Goal: Task Accomplishment & Management: Complete application form

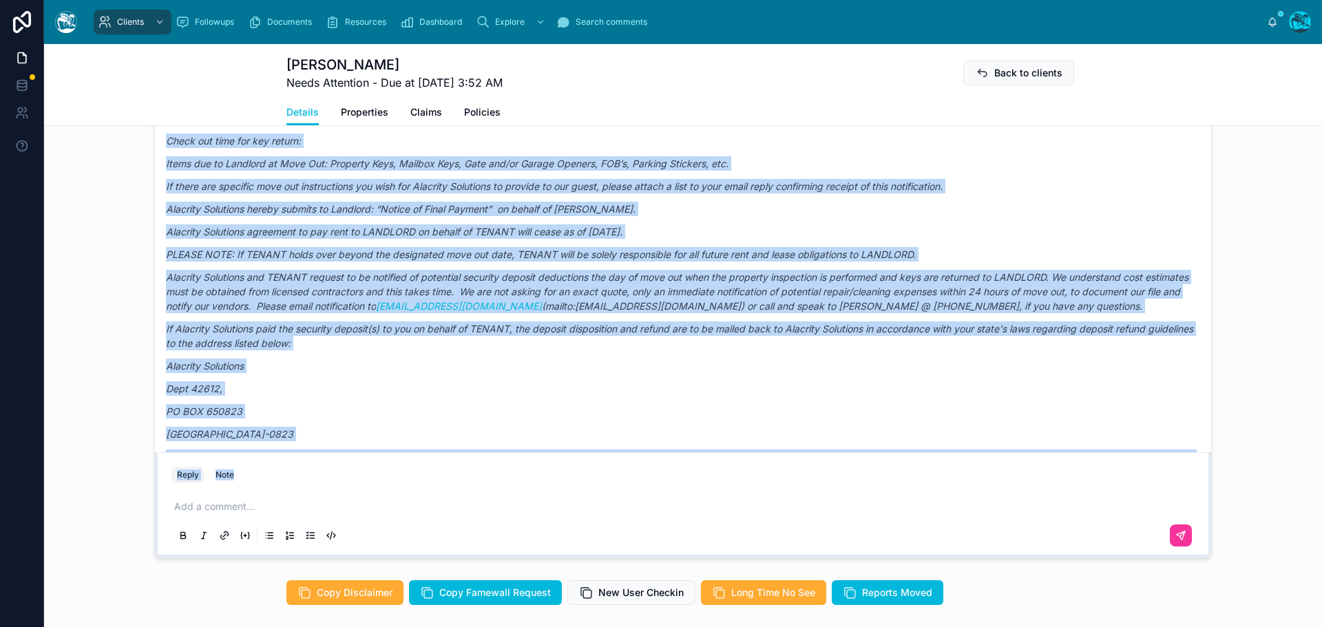
scroll to position [7317, 0]
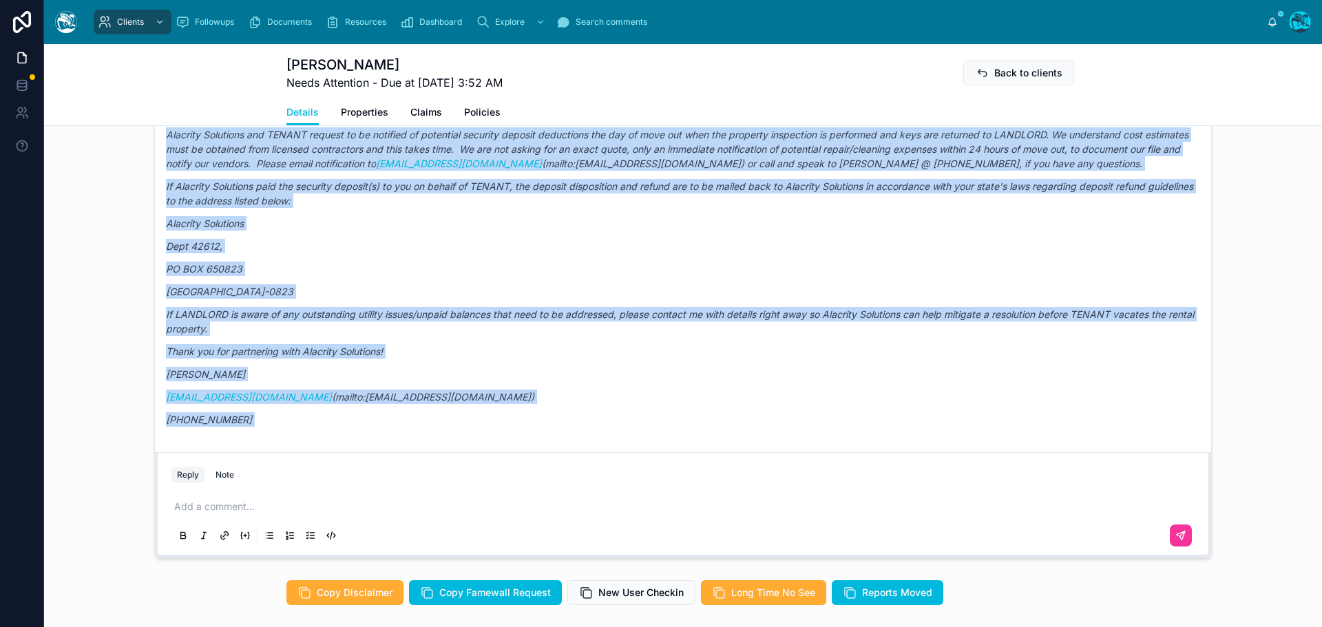
drag, startPoint x: 383, startPoint y: 257, endPoint x: 991, endPoint y: 463, distance: 641.9
copy div "Loremi Dolor Sitametco Adip elitsed, Doe tem Incidi! Utla etdolor magn Aliqua e…"
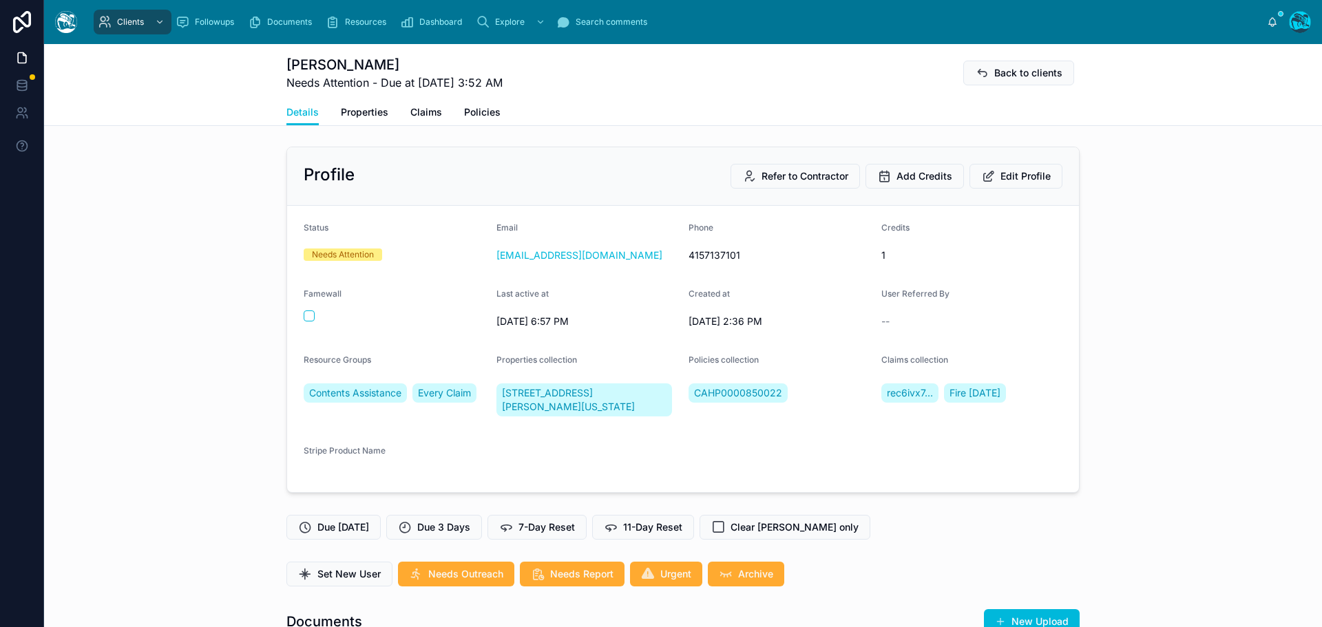
scroll to position [0, 0]
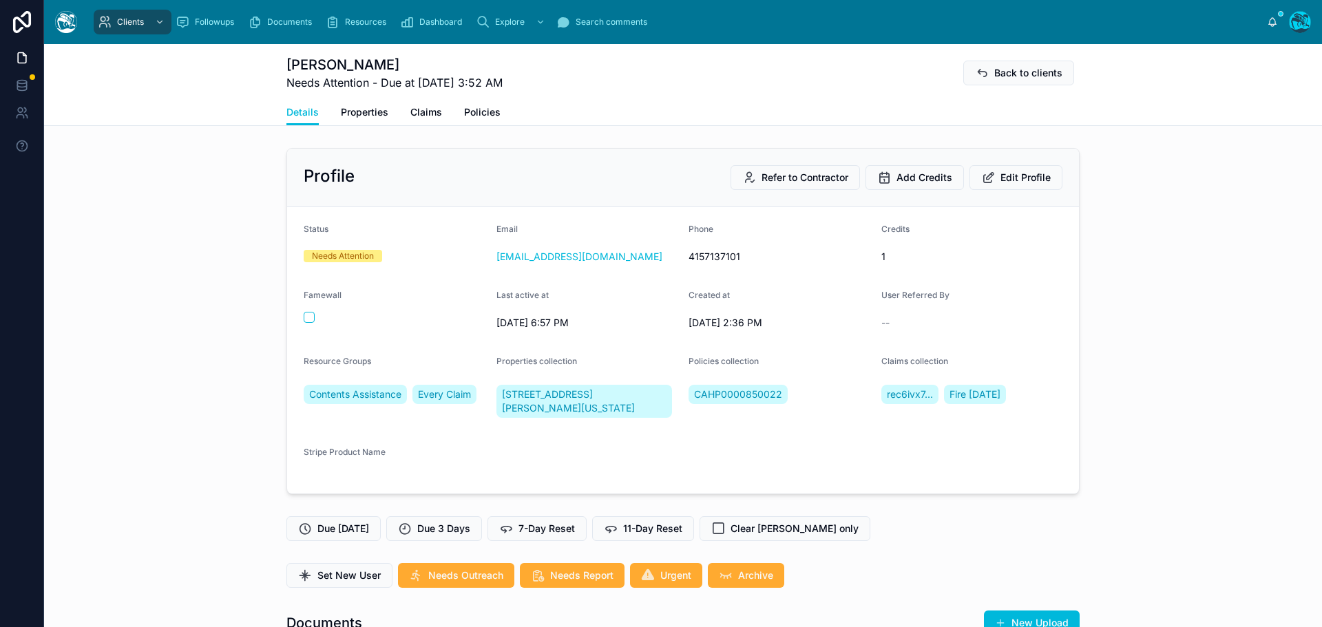
click at [479, 114] on span "Policies" at bounding box center [482, 112] width 36 height 14
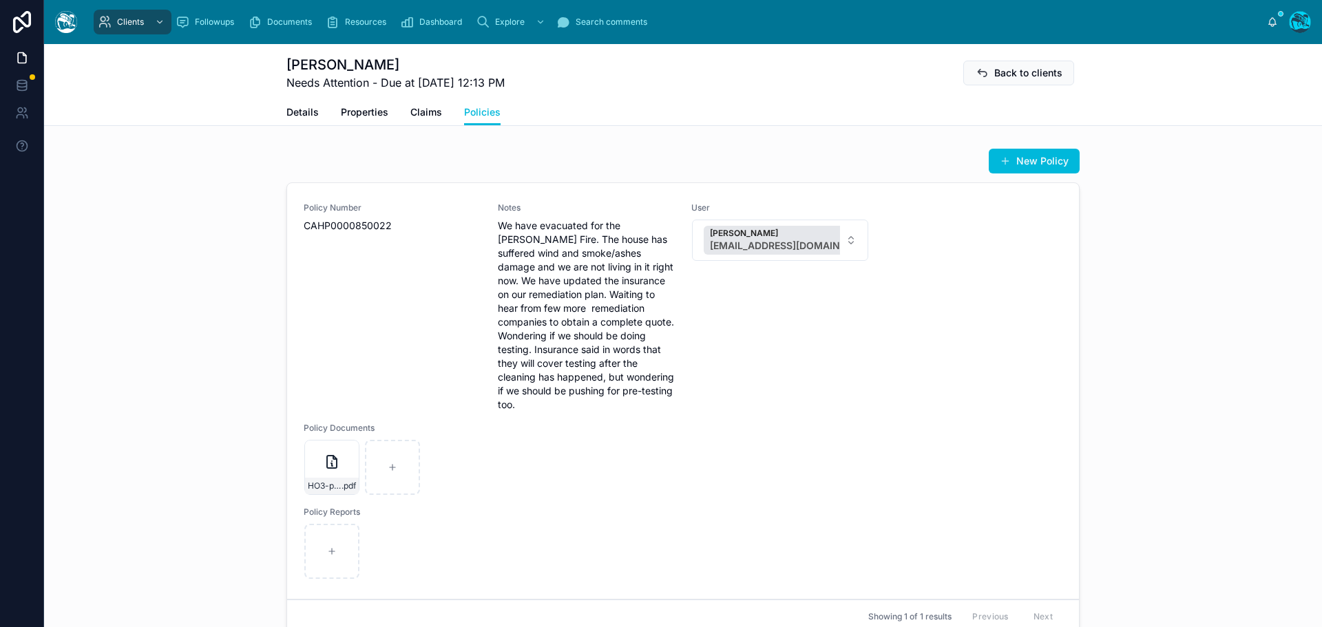
click at [322, 478] on div "HO3-policy-provision .pdf" at bounding box center [332, 486] width 54 height 17
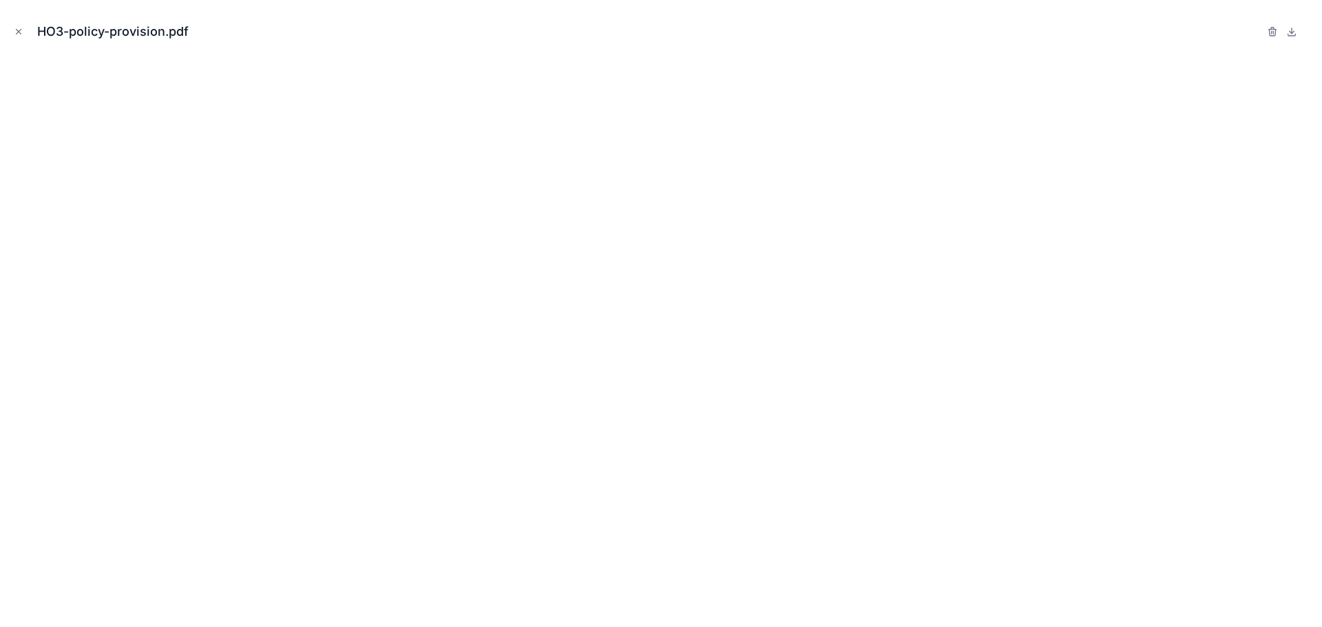
click at [19, 32] on icon "Close modal" at bounding box center [19, 32] width 10 height 10
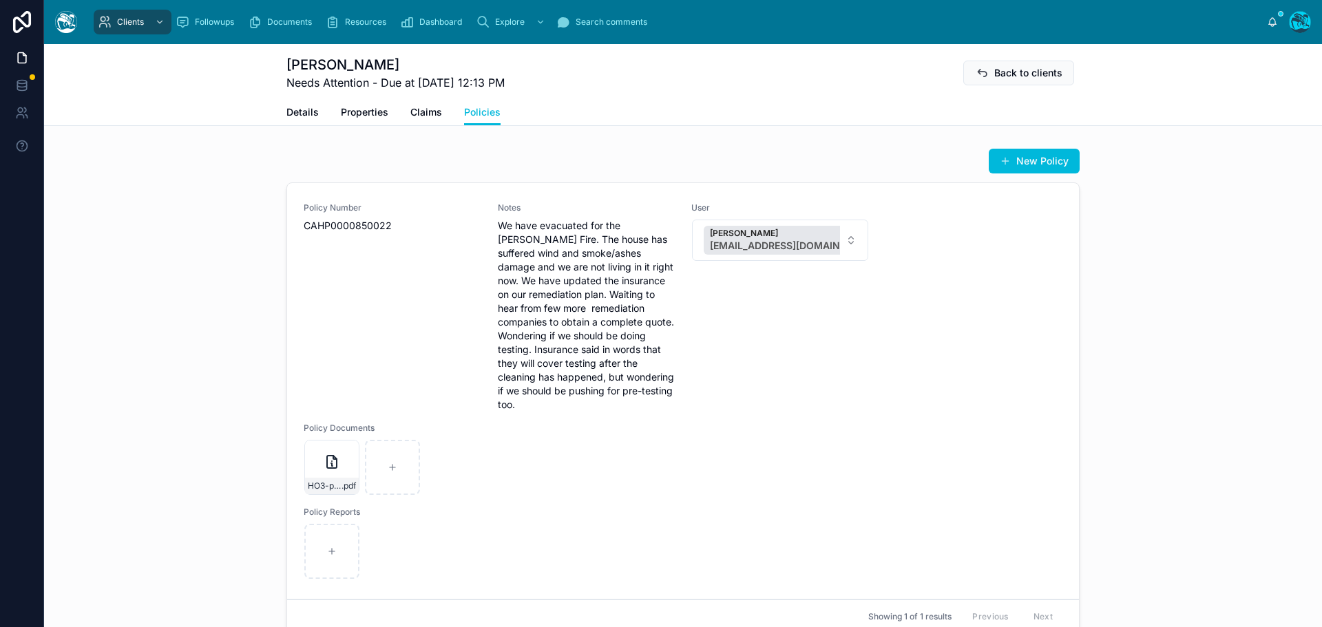
click at [299, 113] on span "Details" at bounding box center [302, 112] width 32 height 14
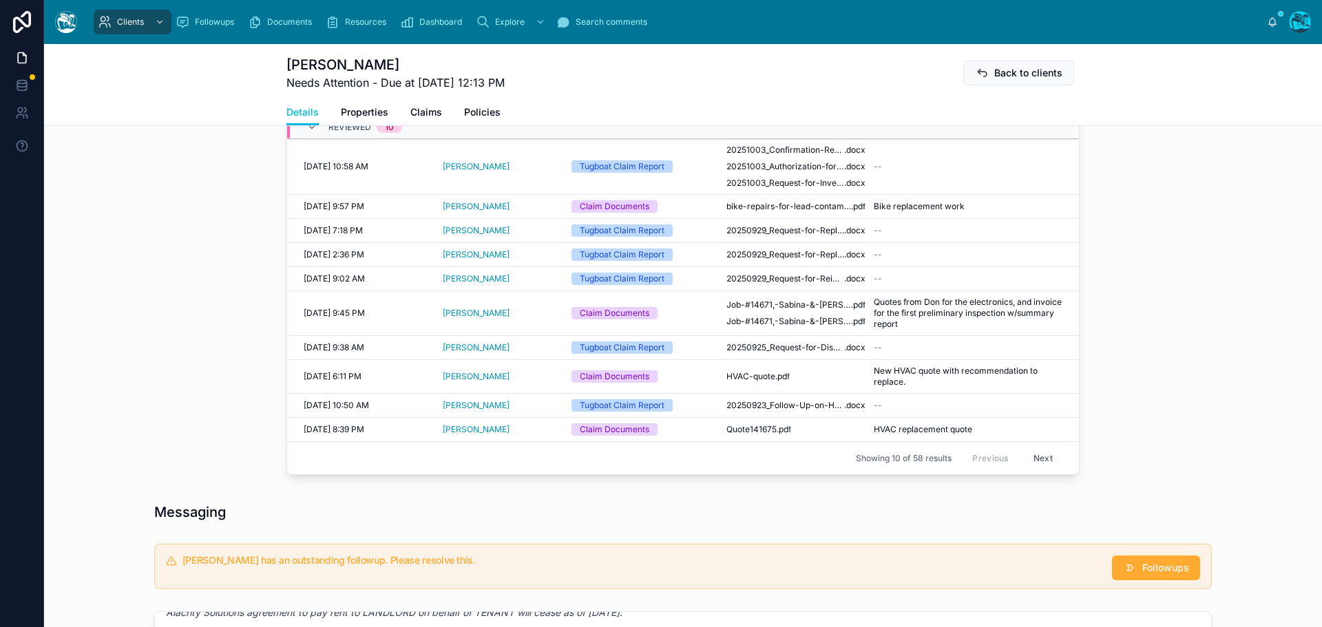
scroll to position [619, 0]
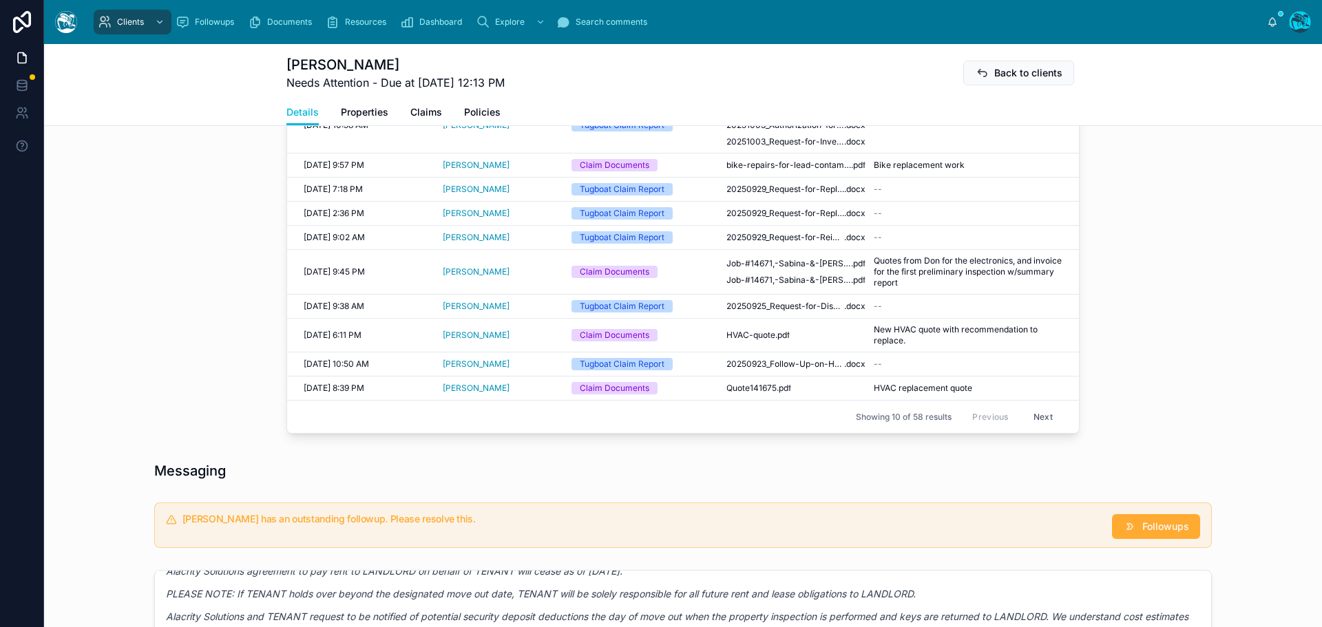
click at [1038, 427] on button "Next" at bounding box center [1043, 416] width 39 height 21
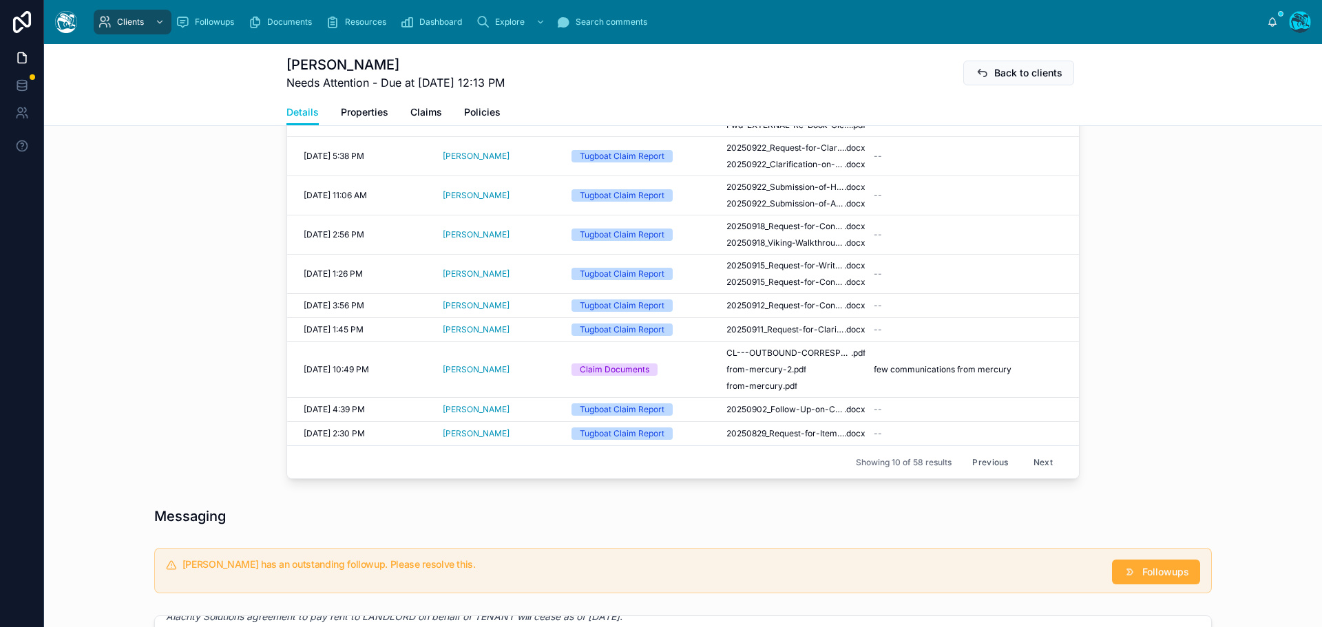
click at [1034, 473] on button "Next" at bounding box center [1043, 462] width 39 height 21
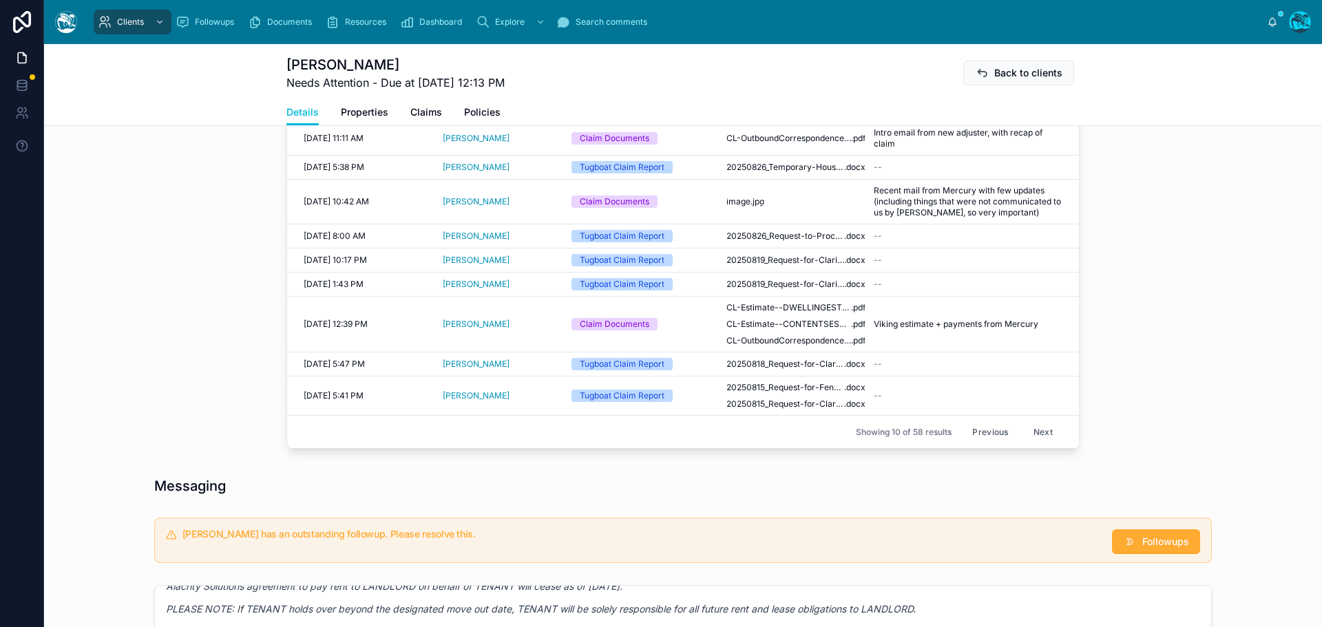
click at [1041, 443] on button "Next" at bounding box center [1043, 431] width 39 height 21
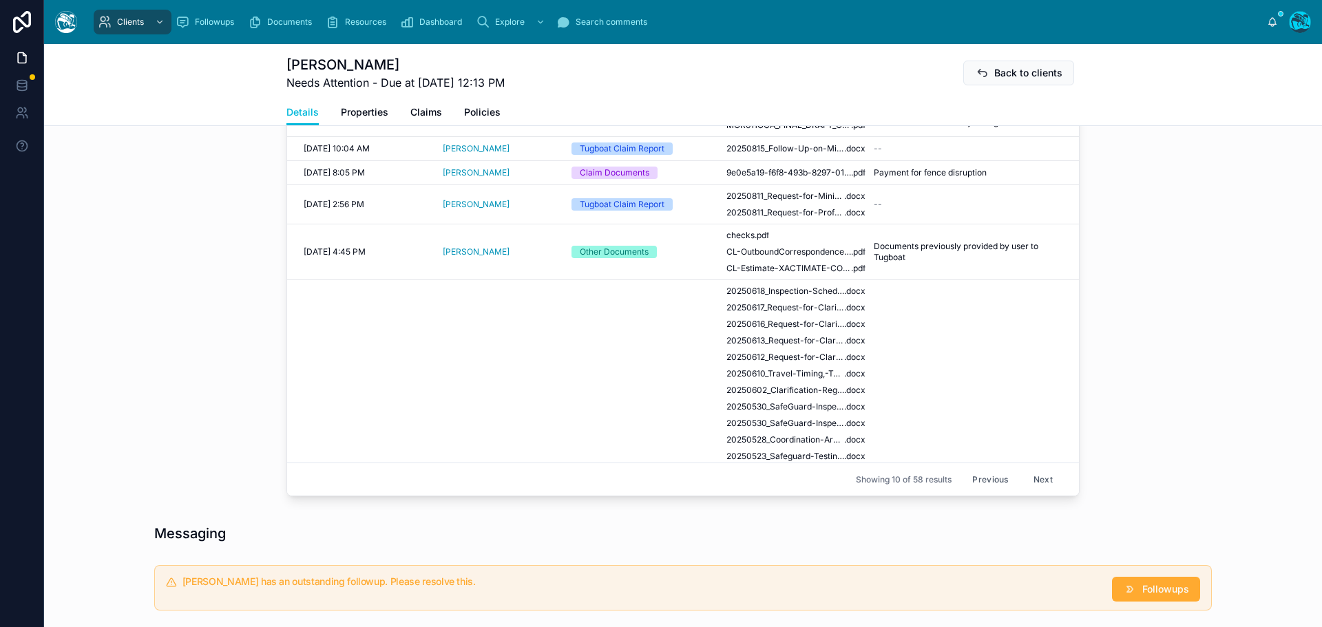
click at [1028, 490] on button "Next" at bounding box center [1043, 479] width 39 height 21
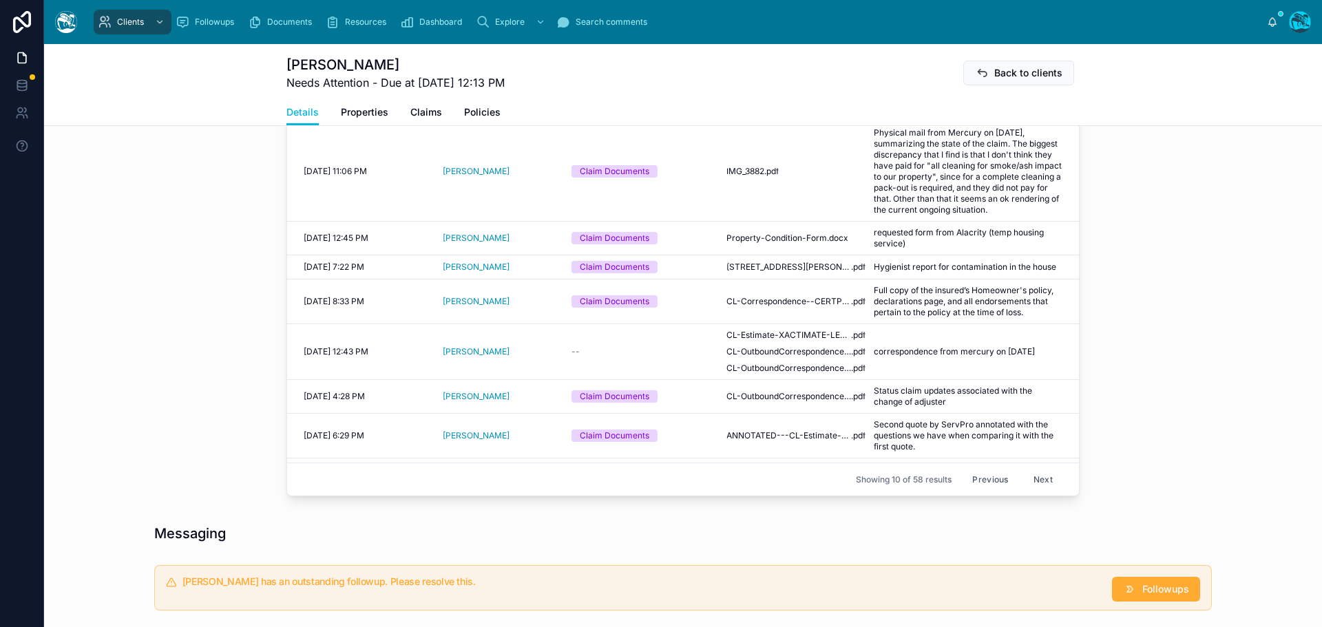
click at [1029, 490] on button "Next" at bounding box center [1043, 479] width 39 height 21
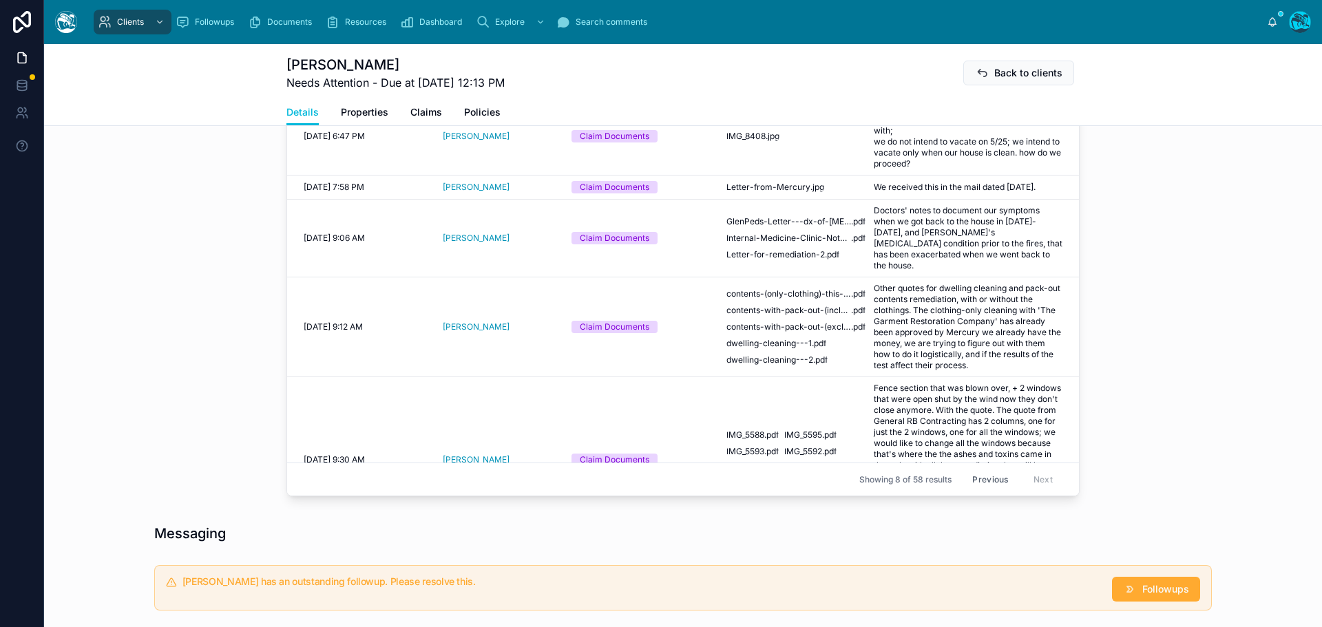
click at [1031, 490] on div "Previous Next" at bounding box center [1012, 479] width 100 height 21
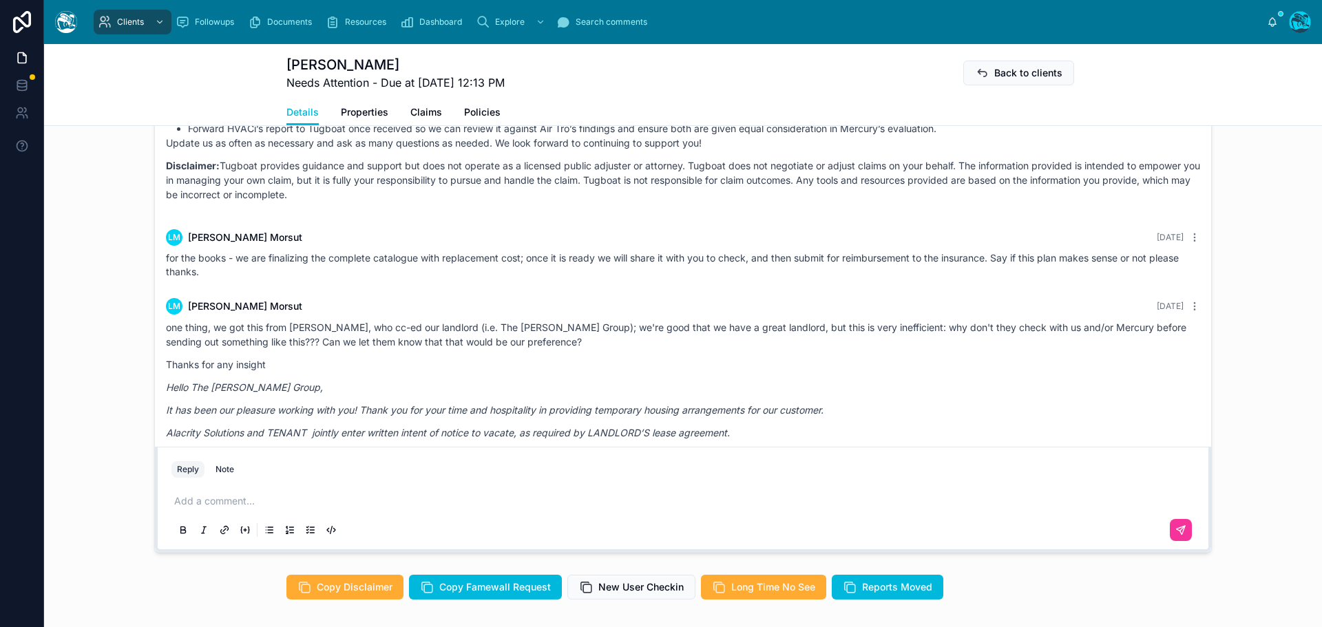
scroll to position [6295, 0]
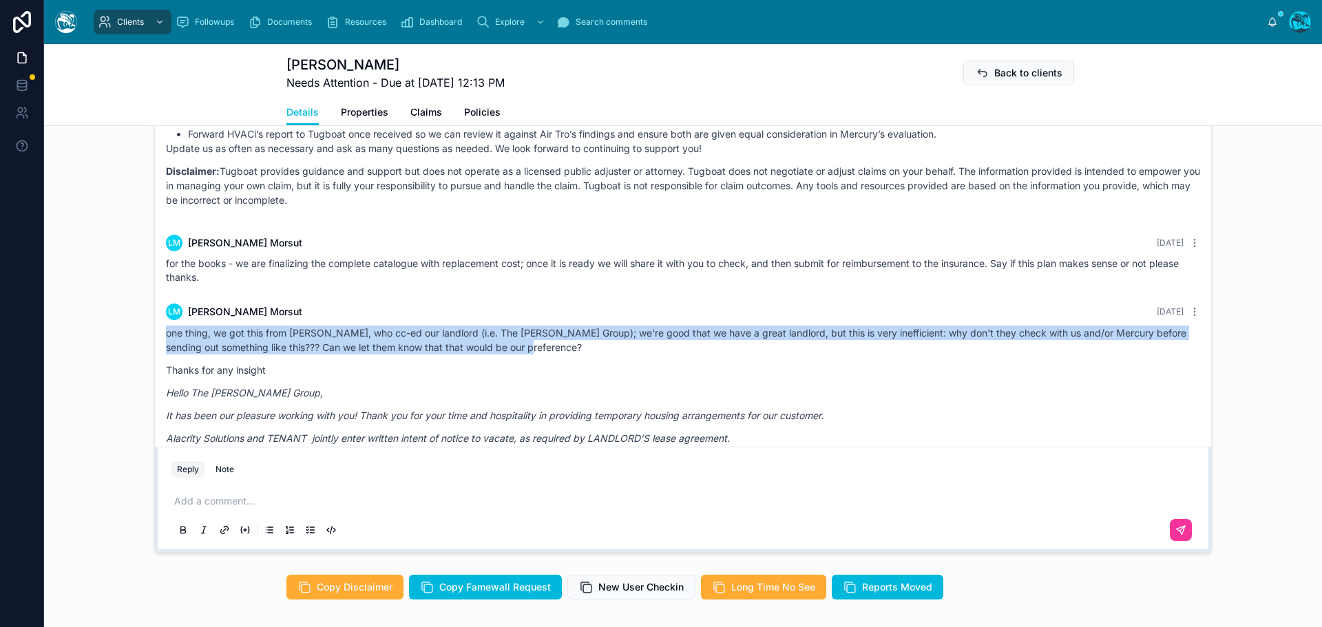
drag, startPoint x: 533, startPoint y: 303, endPoint x: 150, endPoint y: 291, distance: 382.9
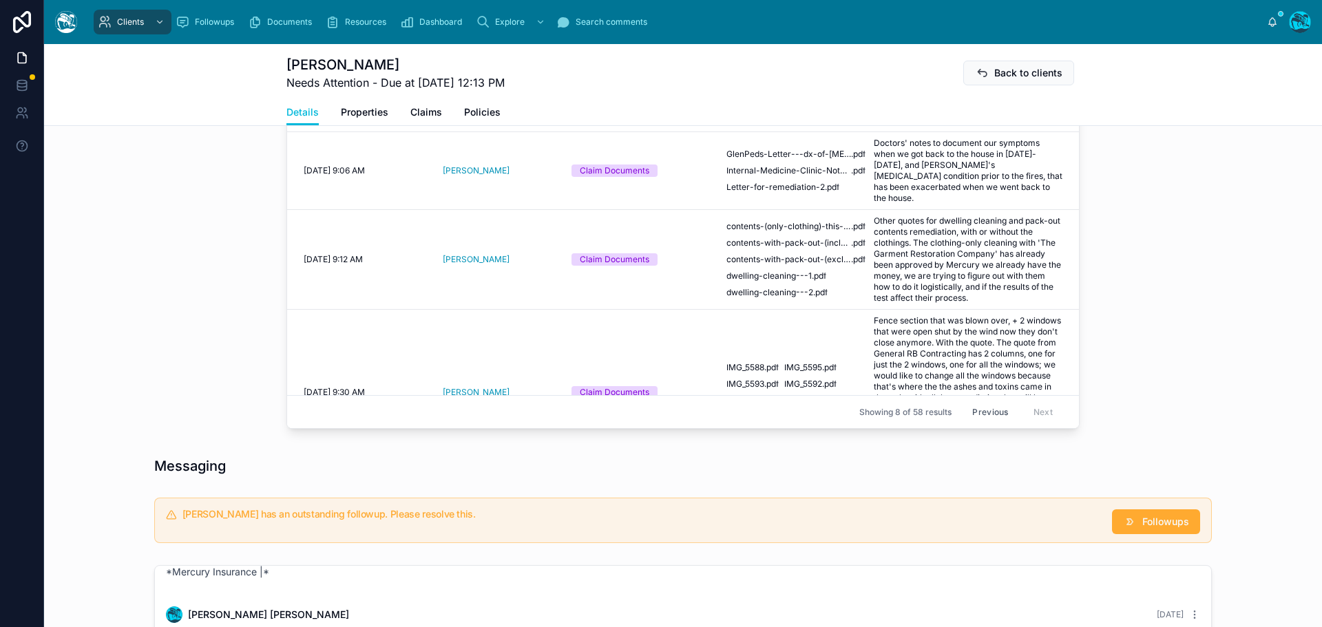
scroll to position [688, 0]
click at [983, 421] on button "Previous" at bounding box center [989, 410] width 55 height 21
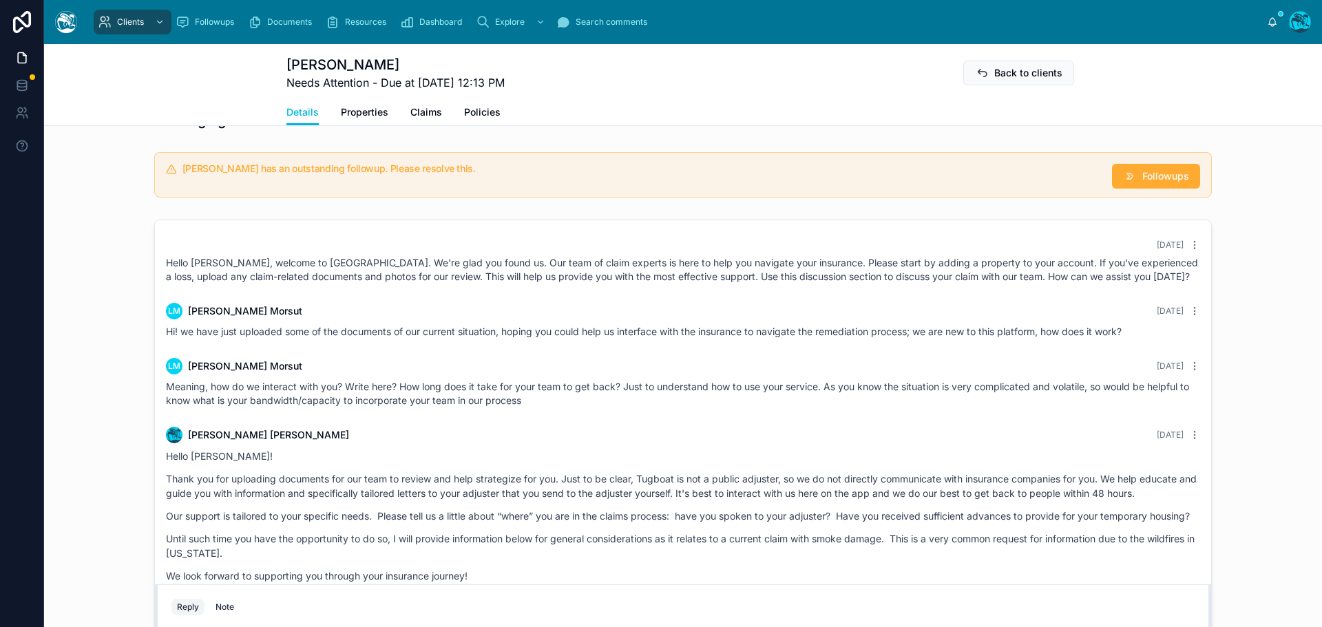
click at [752, 372] on div "[PERSON_NAME] [DATE]" at bounding box center [683, 366] width 1034 height 17
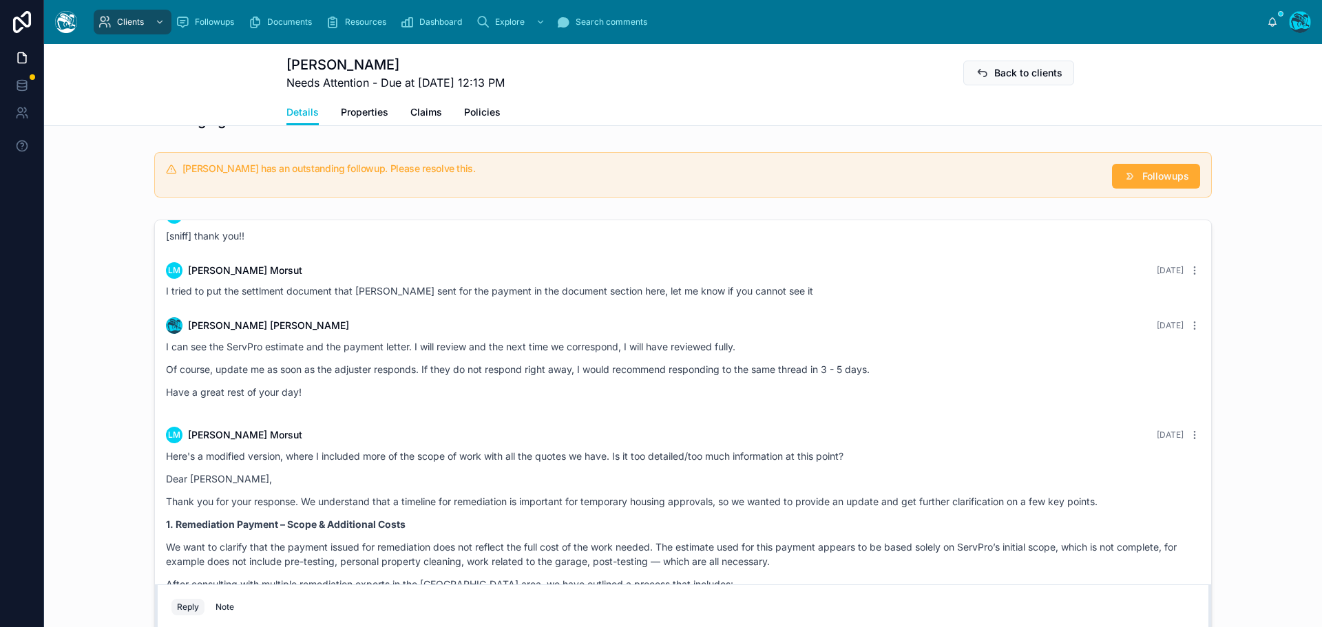
scroll to position [1250, 0]
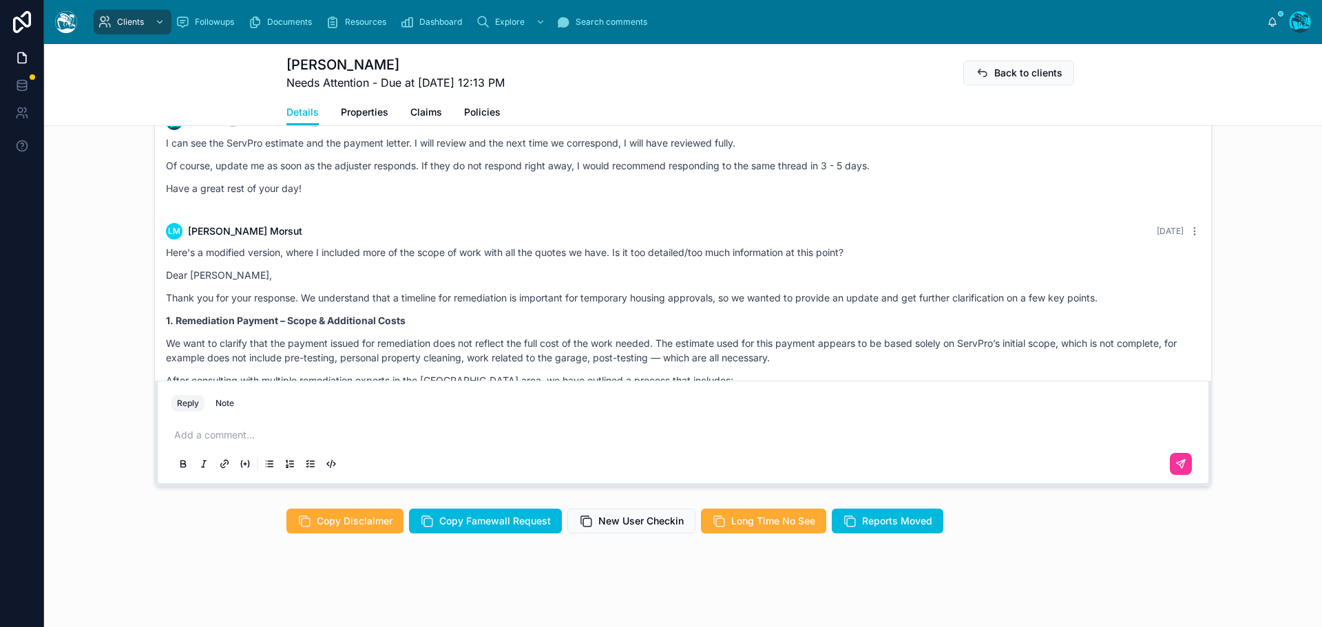
click at [211, 435] on p at bounding box center [685, 435] width 1023 height 14
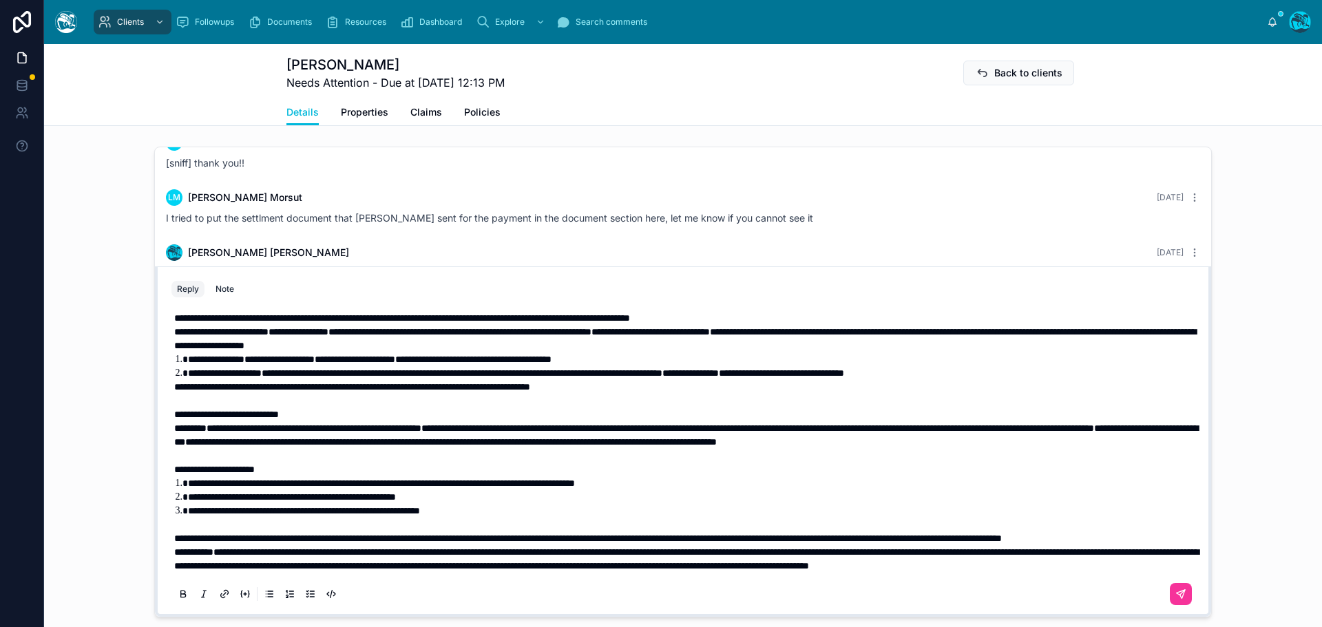
scroll to position [72, 0]
click at [301, 538] on p "**********" at bounding box center [685, 538] width 1023 height 14
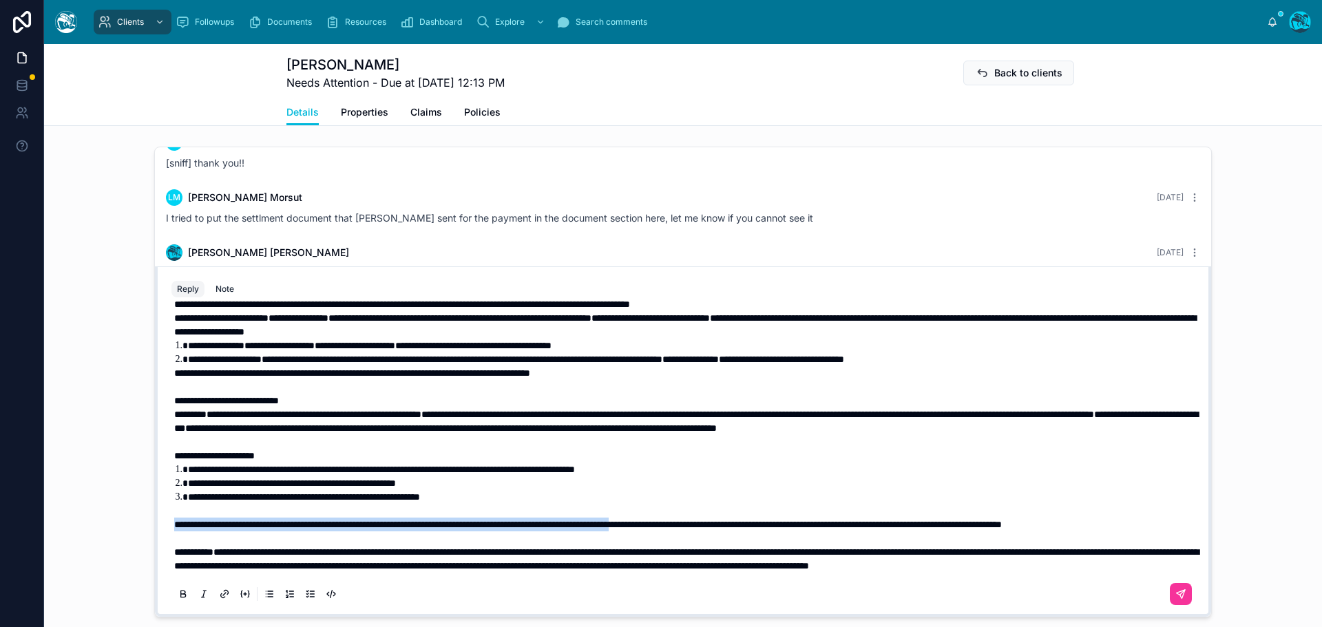
drag, startPoint x: 169, startPoint y: 524, endPoint x: 756, endPoint y: 527, distance: 586.5
click at [756, 527] on span "**********" at bounding box center [587, 525] width 827 height 10
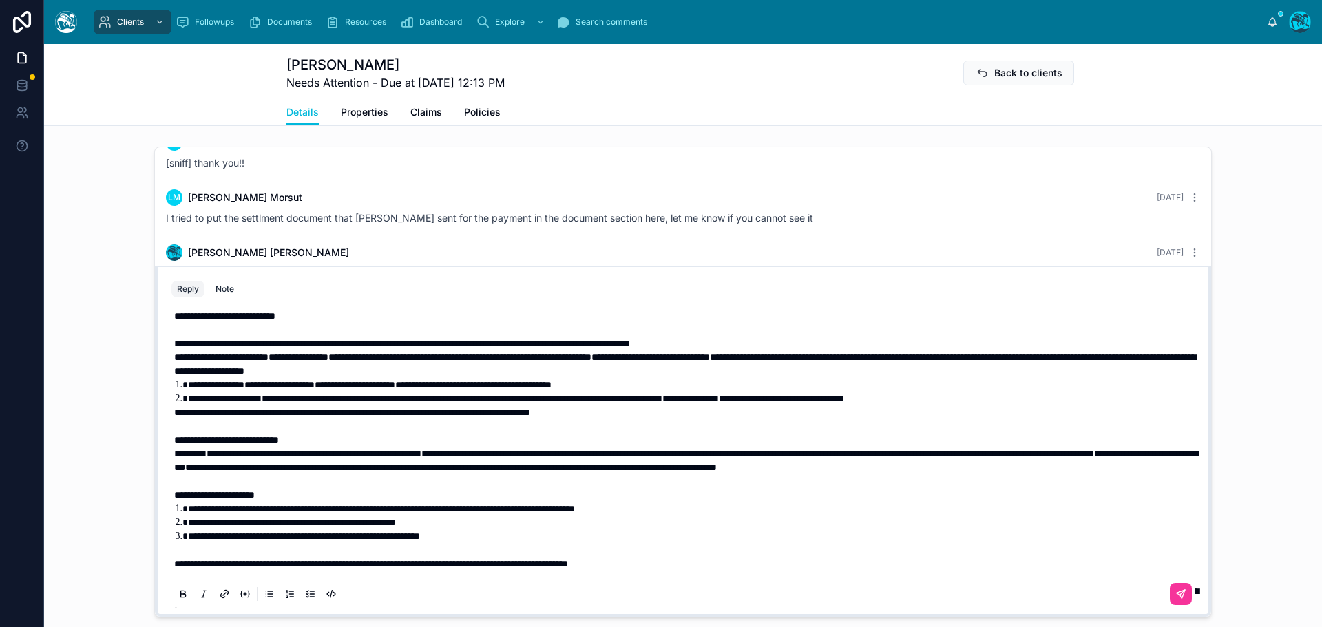
scroll to position [3, 0]
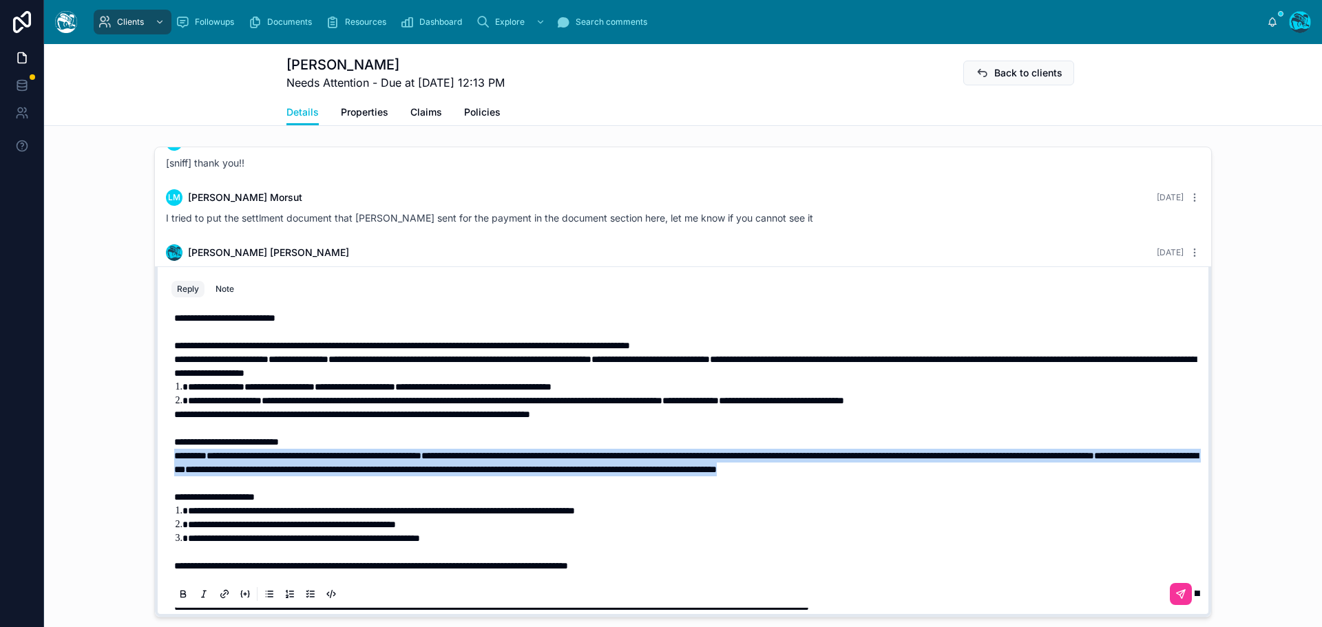
drag, startPoint x: 215, startPoint y: 496, endPoint x: 168, endPoint y: 516, distance: 51.5
click at [171, 472] on div "**********" at bounding box center [682, 476] width 1023 height 347
click at [178, 600] on icon at bounding box center [183, 594] width 11 height 11
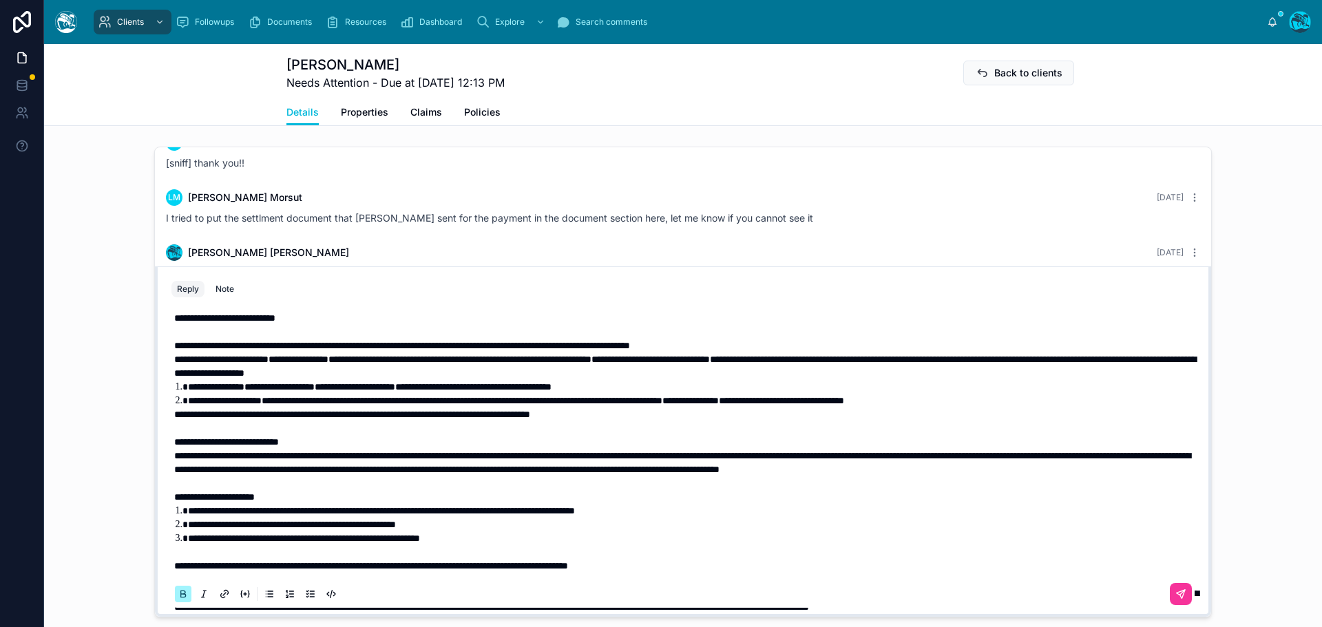
click at [178, 600] on icon at bounding box center [183, 594] width 11 height 11
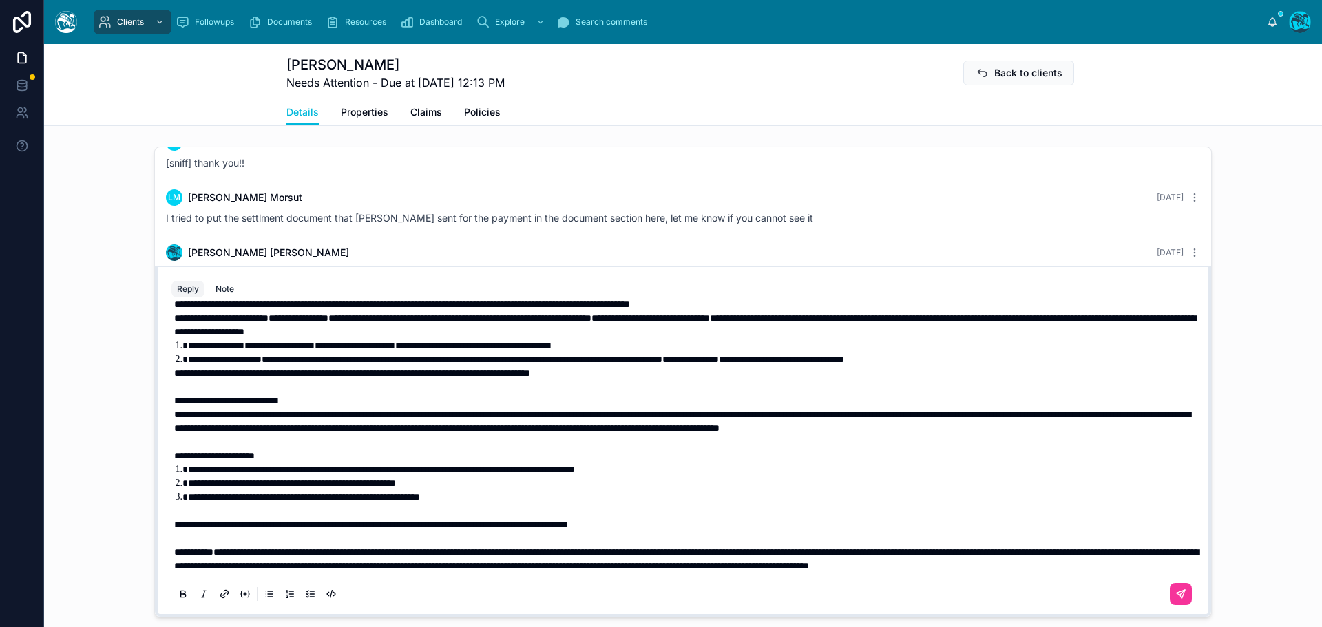
scroll to position [69, 0]
click at [174, 527] on span "**********" at bounding box center [371, 525] width 394 height 10
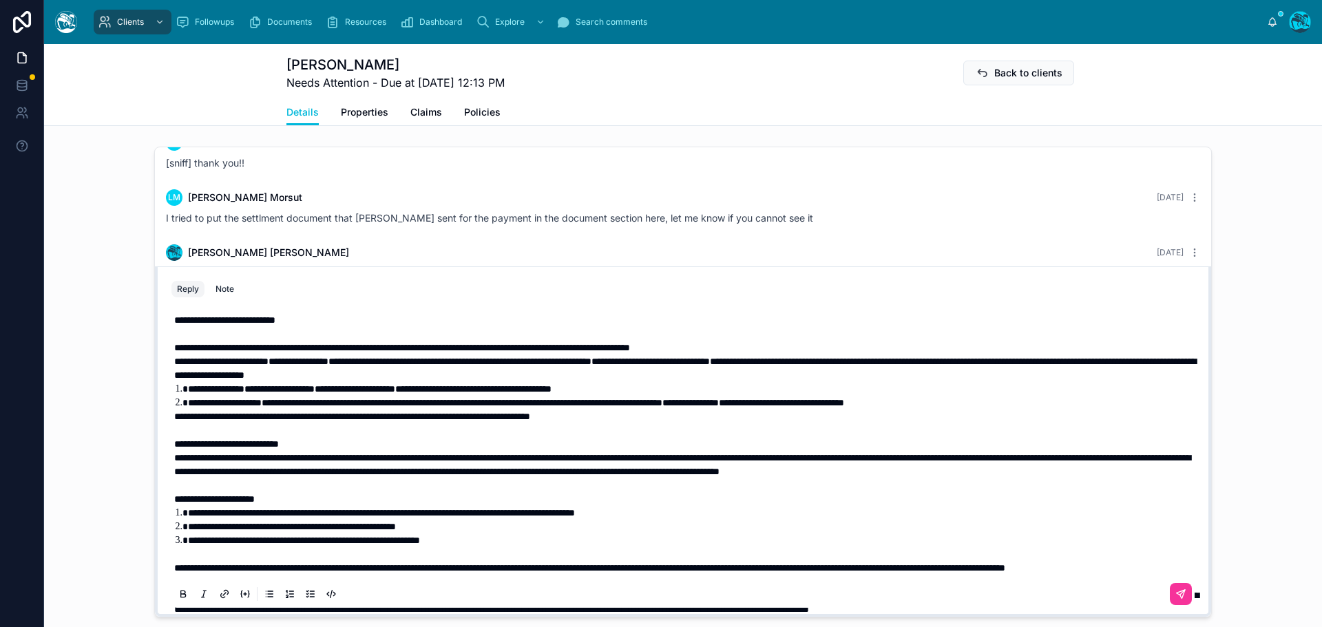
scroll to position [0, 0]
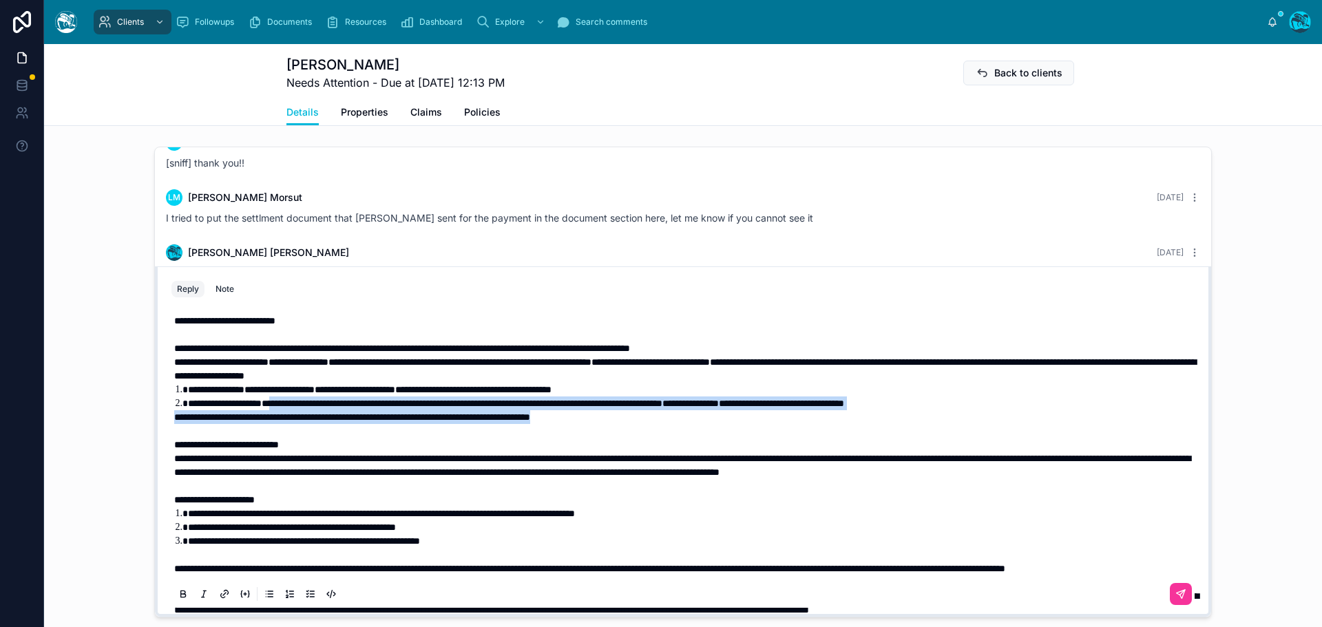
drag, startPoint x: 650, startPoint y: 430, endPoint x: 304, endPoint y: 418, distance: 346.4
click at [304, 418] on div "**********" at bounding box center [685, 465] width 1023 height 303
click at [181, 595] on icon at bounding box center [183, 592] width 4 height 3
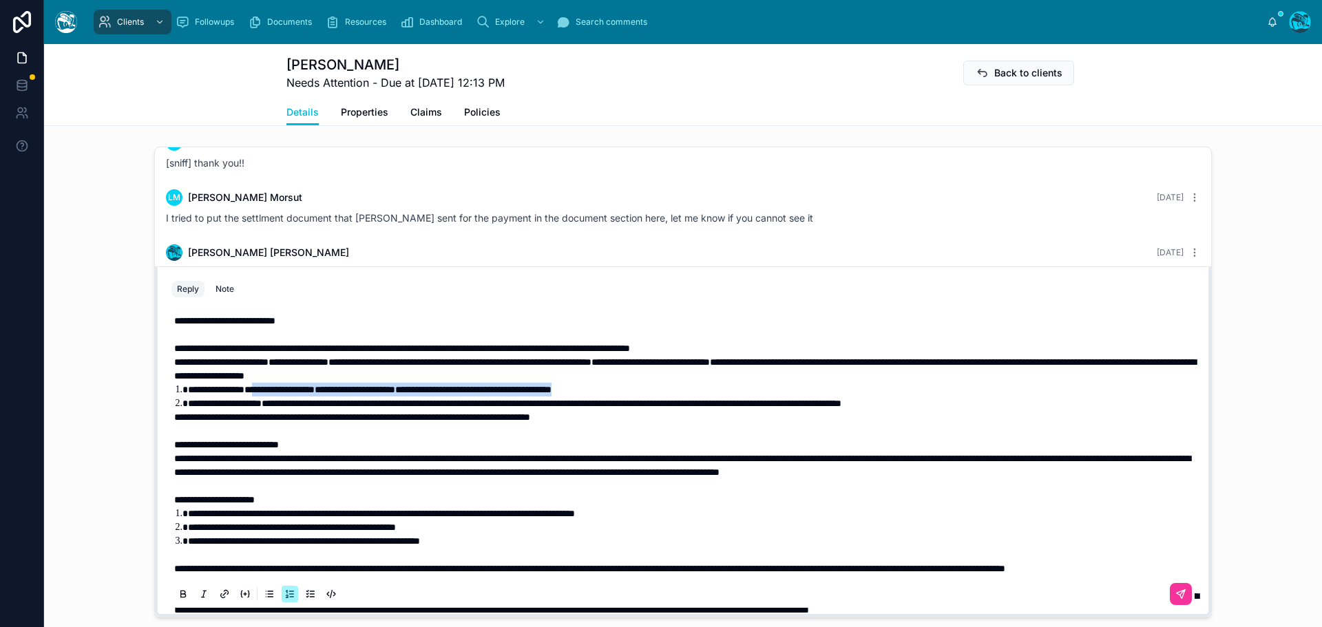
drag, startPoint x: 662, startPoint y: 403, endPoint x: 260, endPoint y: 405, distance: 402.0
click at [260, 396] on li "**********" at bounding box center [692, 390] width 1009 height 14
click at [178, 600] on icon at bounding box center [183, 594] width 11 height 11
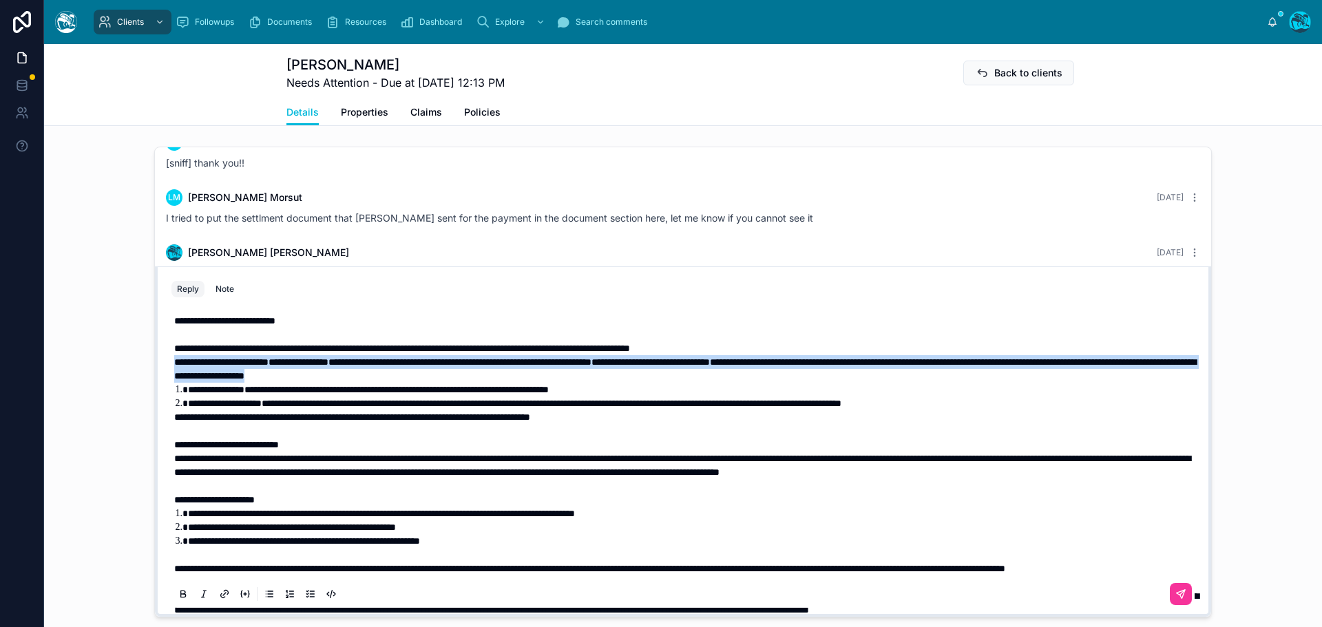
drag, startPoint x: 649, startPoint y: 391, endPoint x: 160, endPoint y: 378, distance: 489.6
click at [163, 378] on div "**********" at bounding box center [682, 457] width 1039 height 314
click at [178, 600] on icon at bounding box center [183, 594] width 11 height 11
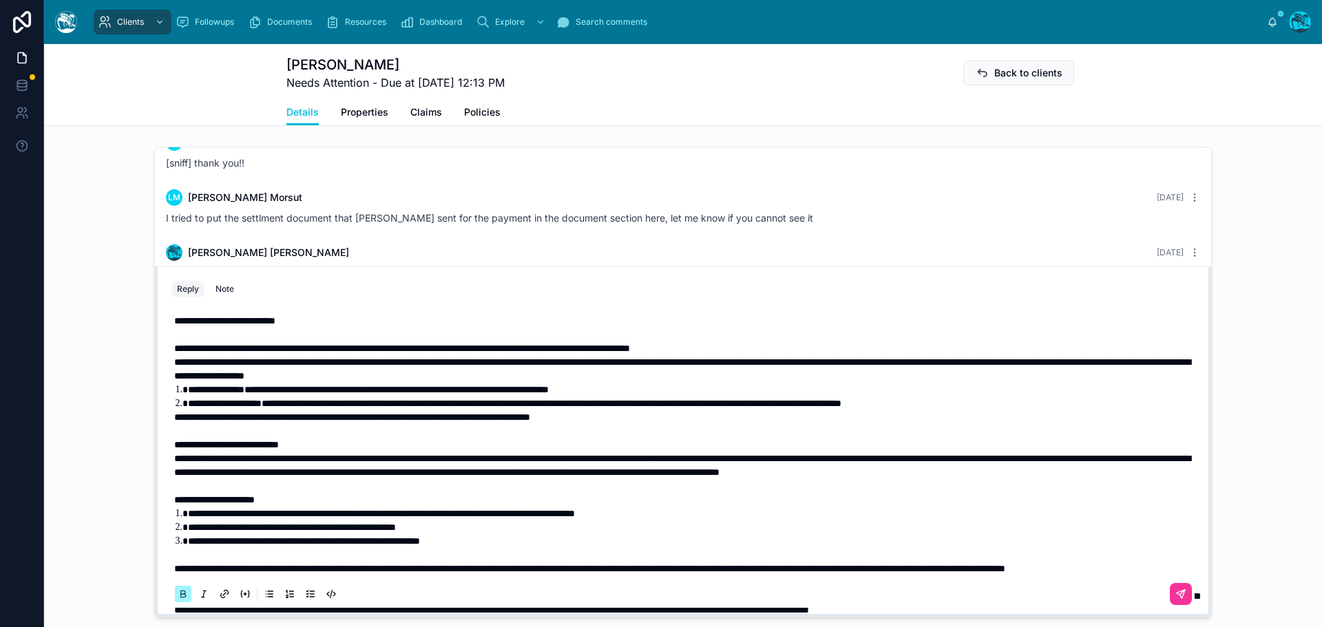
click at [178, 600] on icon at bounding box center [183, 594] width 11 height 11
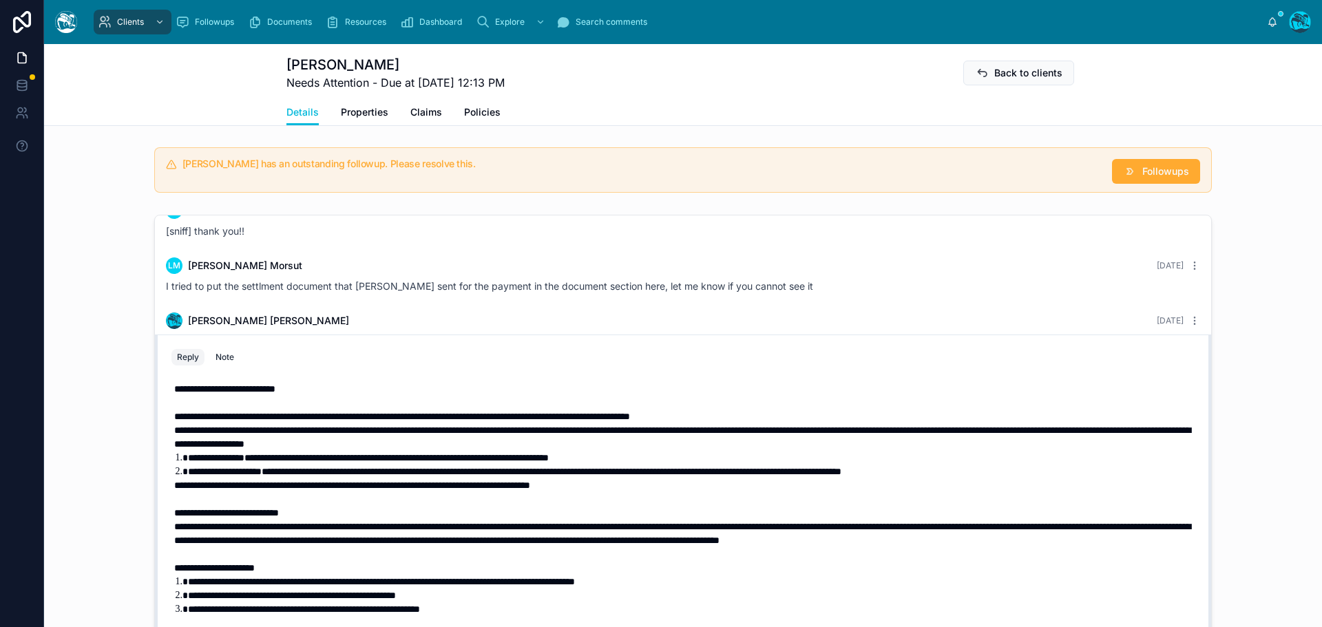
scroll to position [1037, 0]
click at [803, 424] on p "**********" at bounding box center [685, 417] width 1023 height 14
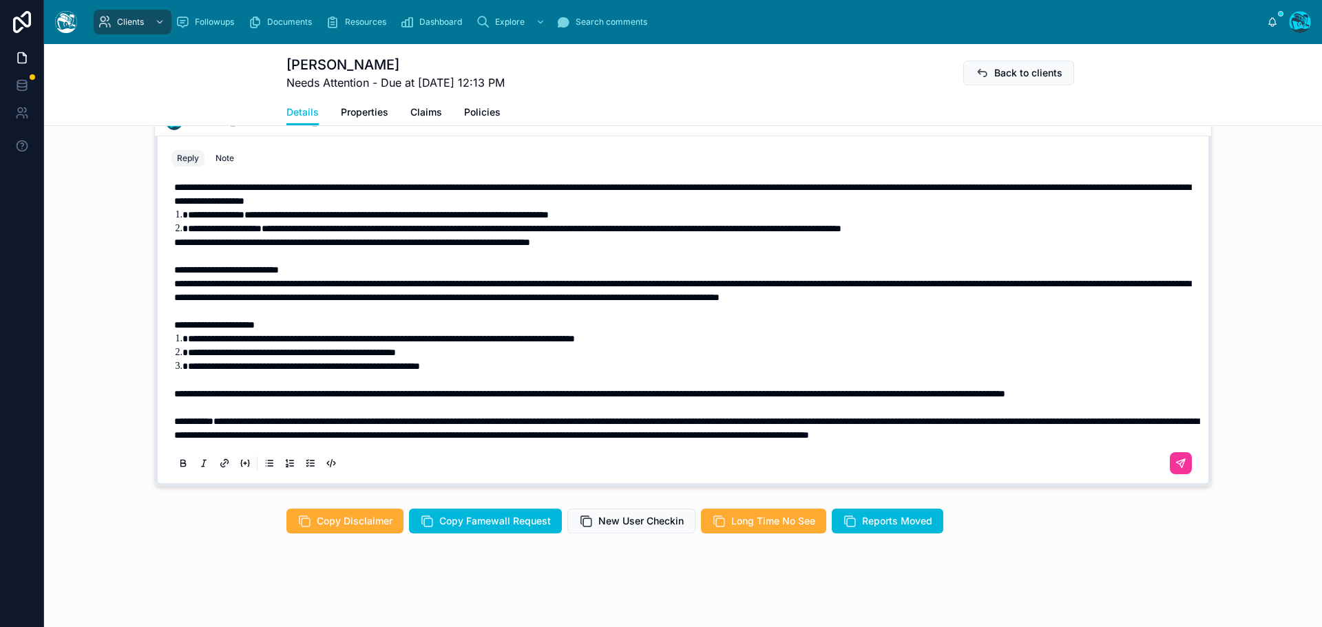
scroll to position [99, 0]
click at [1175, 469] on icon at bounding box center [1180, 463] width 11 height 11
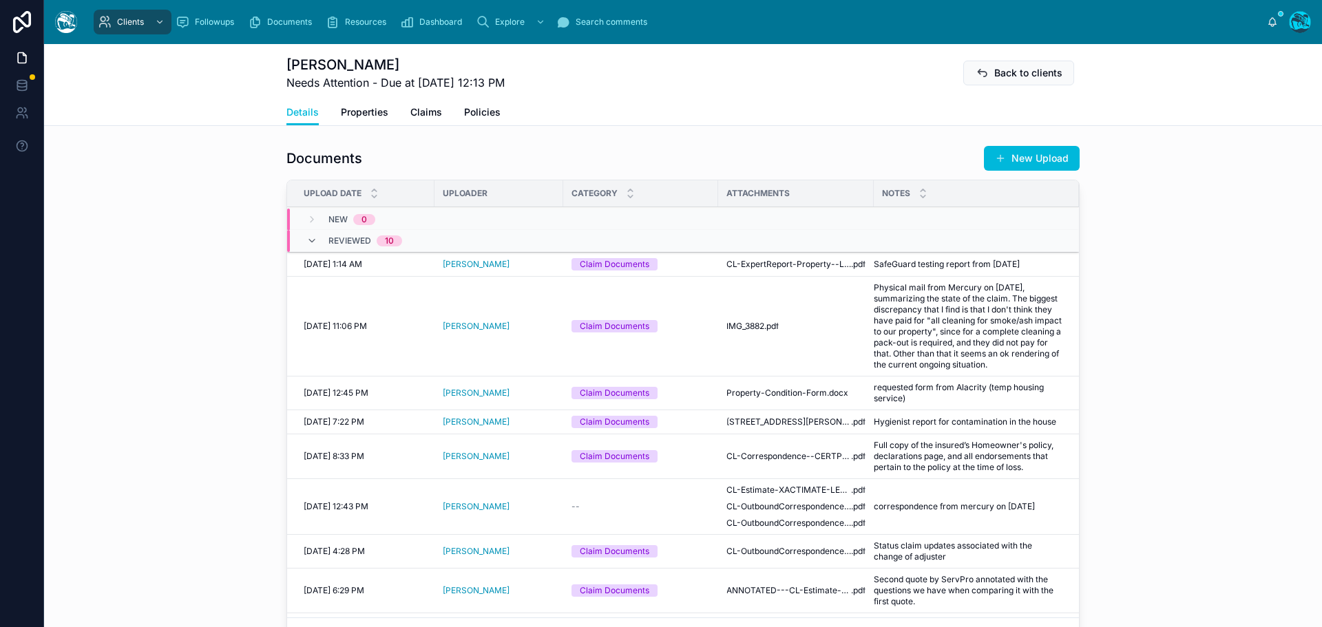
scroll to position [306, 0]
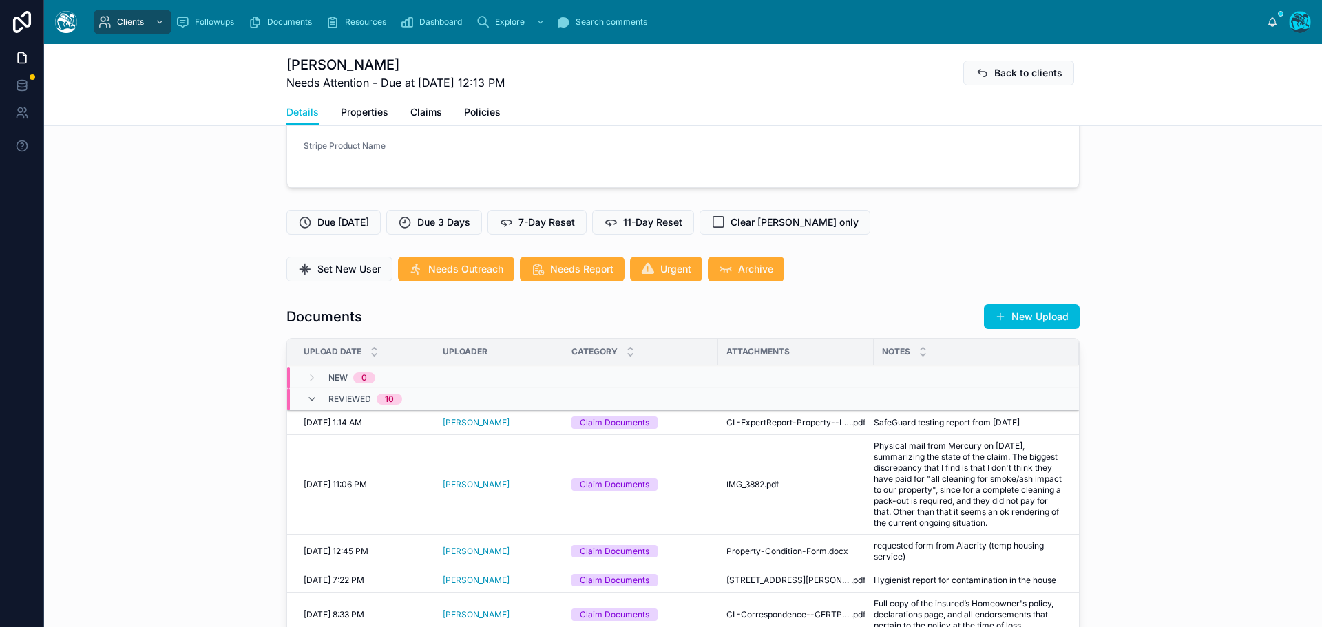
click at [1031, 328] on button "New Upload" at bounding box center [1032, 316] width 96 height 25
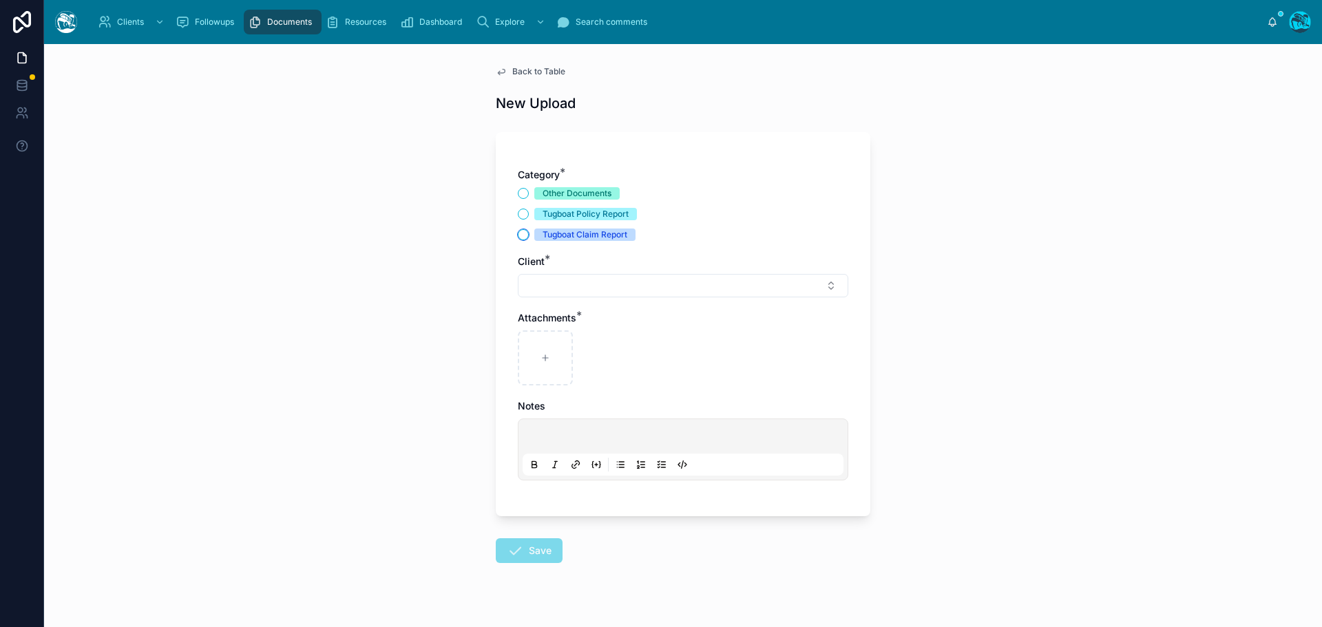
click at [518, 231] on button "Tugboat Claim Report" at bounding box center [523, 234] width 11 height 11
click at [540, 288] on button "Select Button" at bounding box center [683, 285] width 330 height 23
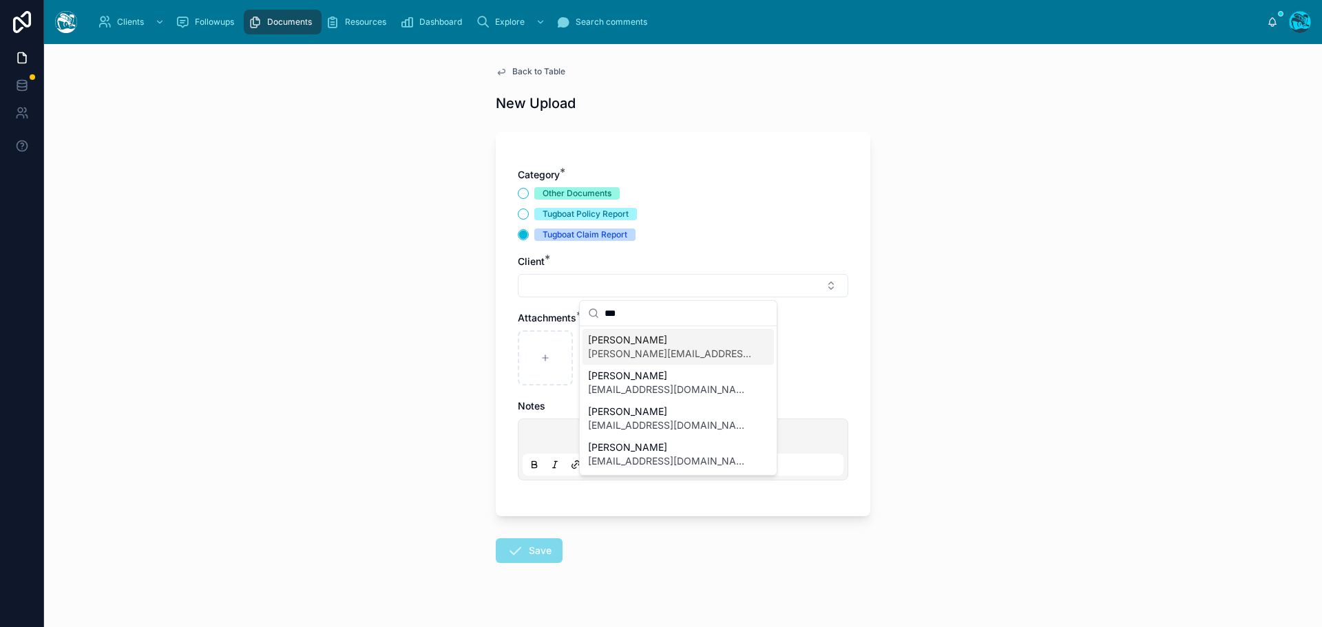
click at [615, 312] on input "***" at bounding box center [686, 313] width 164 height 25
type input "***"
click at [624, 424] on span "[EMAIL_ADDRESS][DOMAIN_NAME]" at bounding box center [670, 425] width 164 height 14
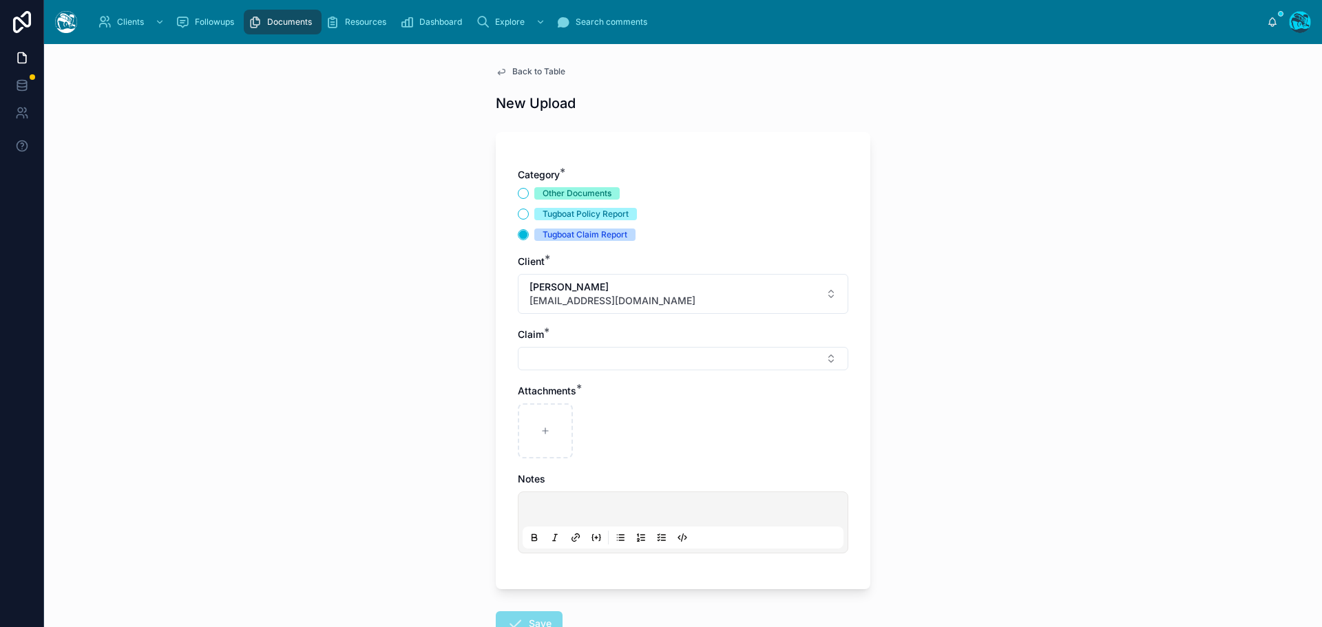
click at [545, 353] on button "Select Button" at bounding box center [683, 358] width 330 height 23
click at [602, 441] on span "Fire [DATE]" at bounding box center [613, 435] width 51 height 14
click at [547, 435] on div at bounding box center [545, 433] width 55 height 55
type input "**********"
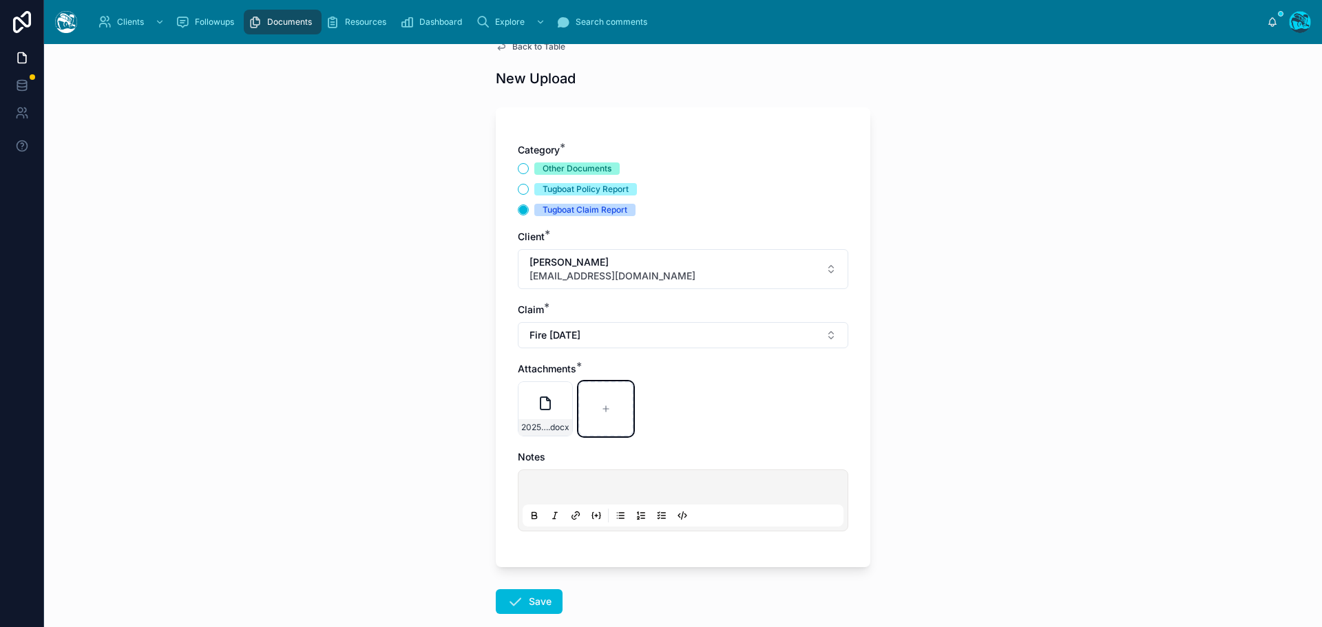
scroll to position [69, 0]
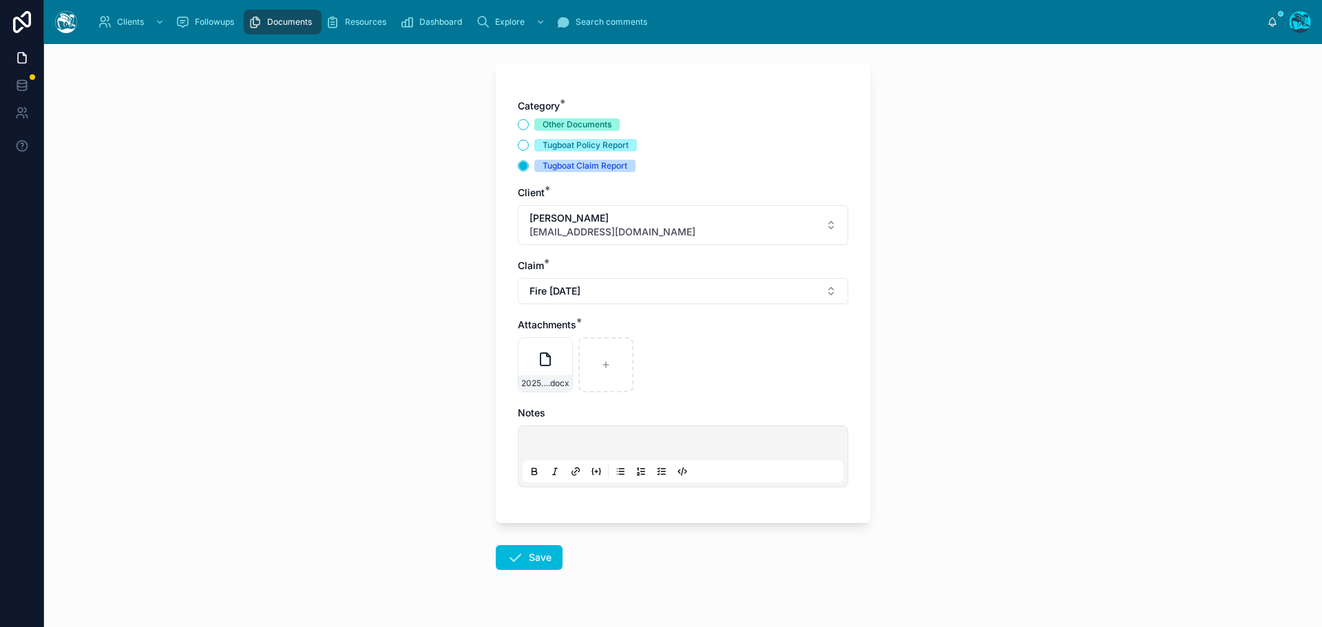
click at [525, 558] on button "Save" at bounding box center [529, 557] width 67 height 25
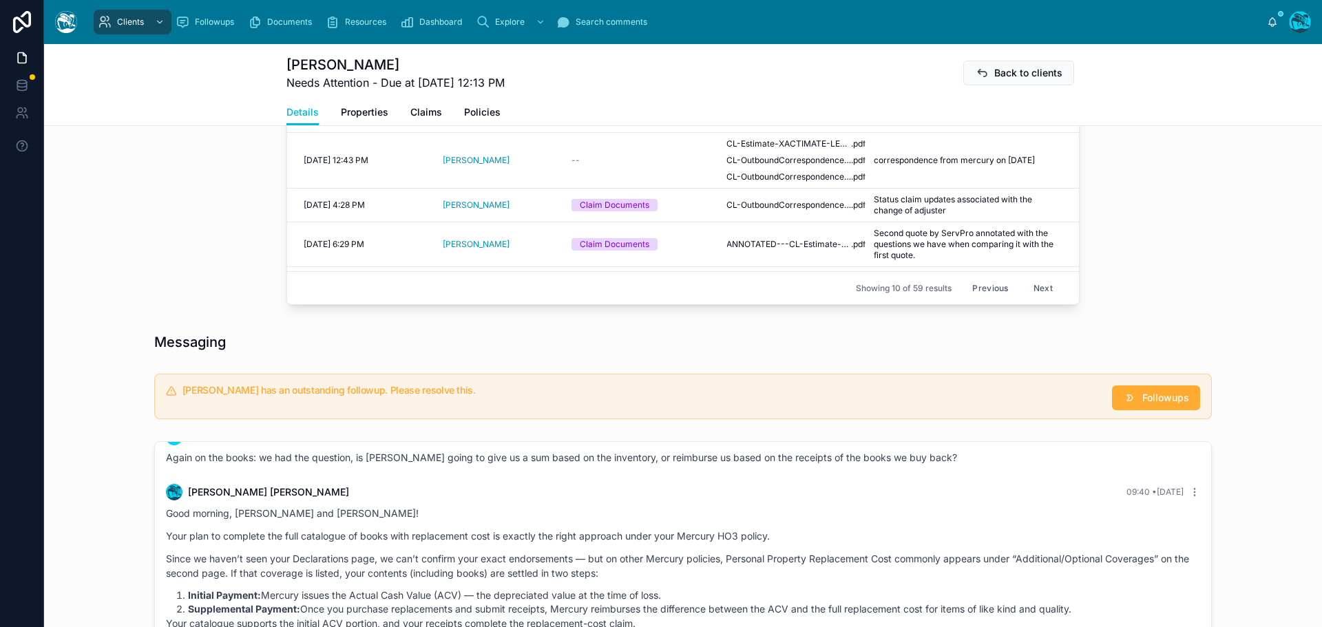
scroll to position [895, 0]
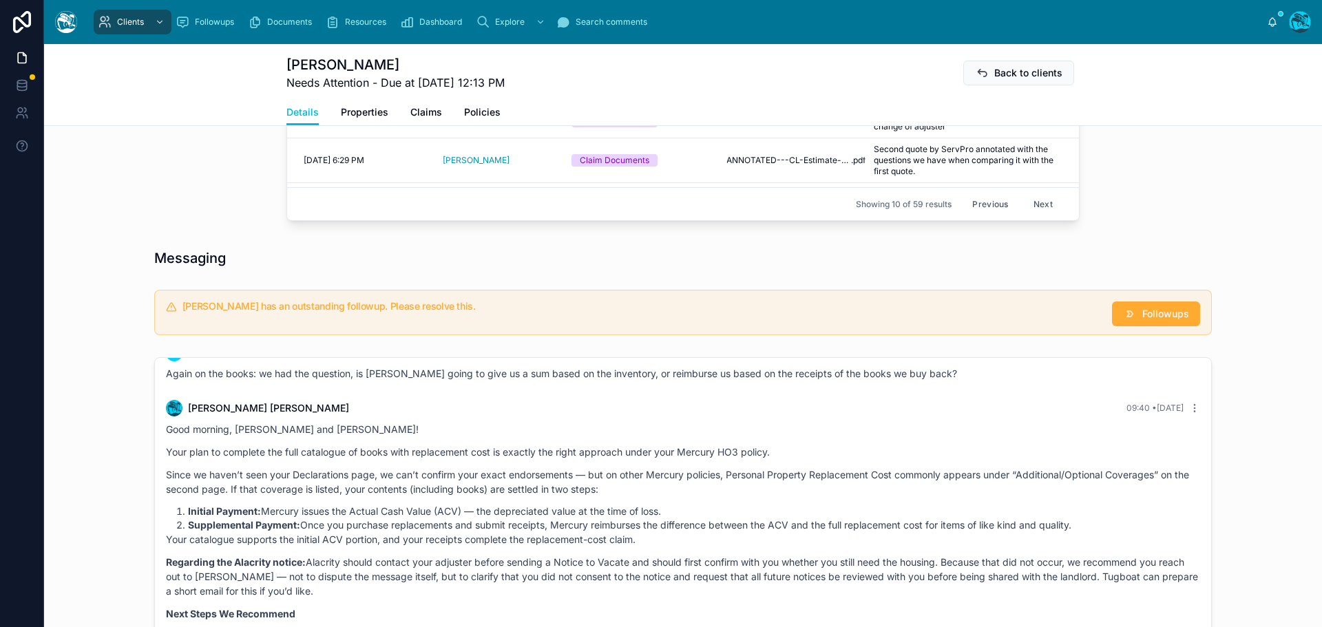
click at [1143, 326] on button "Followups" at bounding box center [1156, 313] width 88 height 25
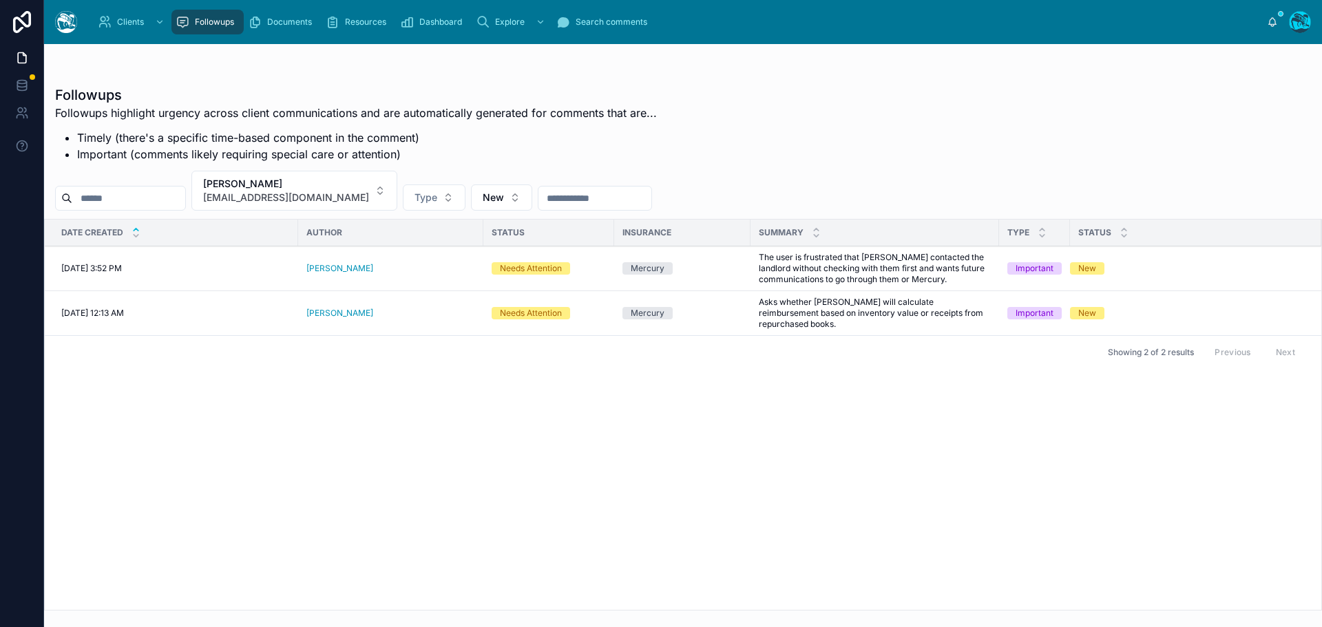
click at [0, 0] on icon at bounding box center [0, 0] width 0 height 0
click at [0, 0] on span "Resolve" at bounding box center [0, 0] width 0 height 0
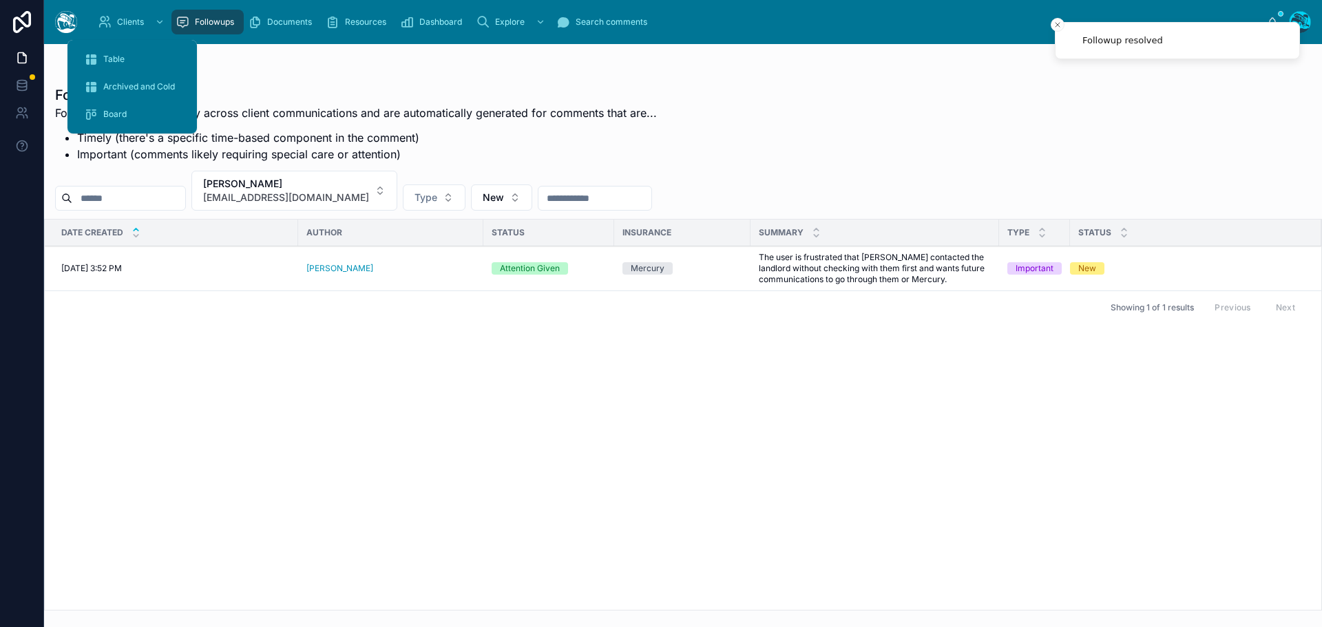
click at [118, 60] on span "Table" at bounding box center [113, 59] width 21 height 11
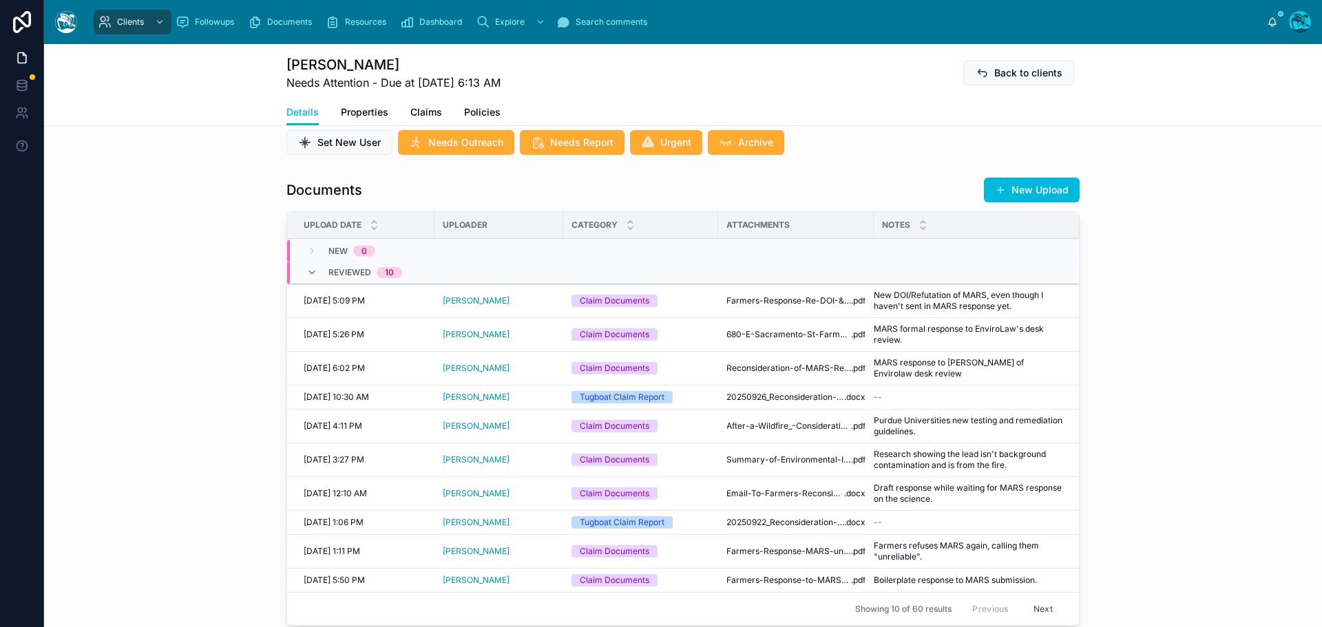
scroll to position [460, 0]
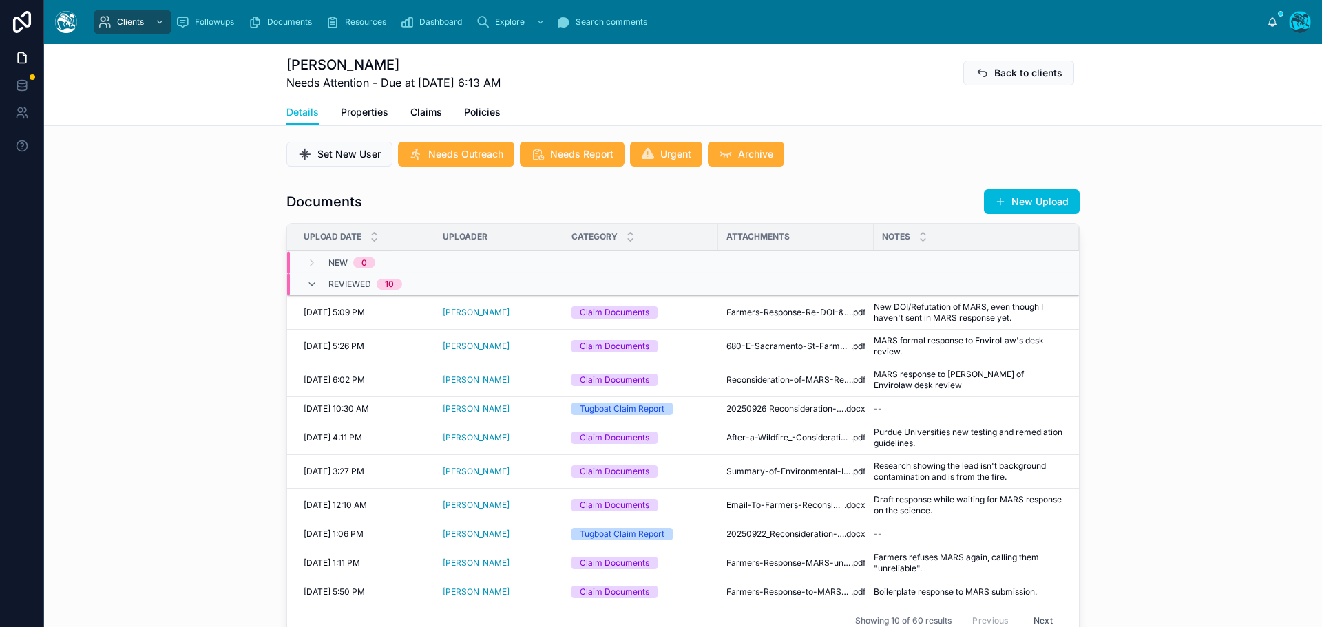
click at [951, 341] on span "MARS formal response to EnviroLaw's desk review." at bounding box center [967, 346] width 189 height 22
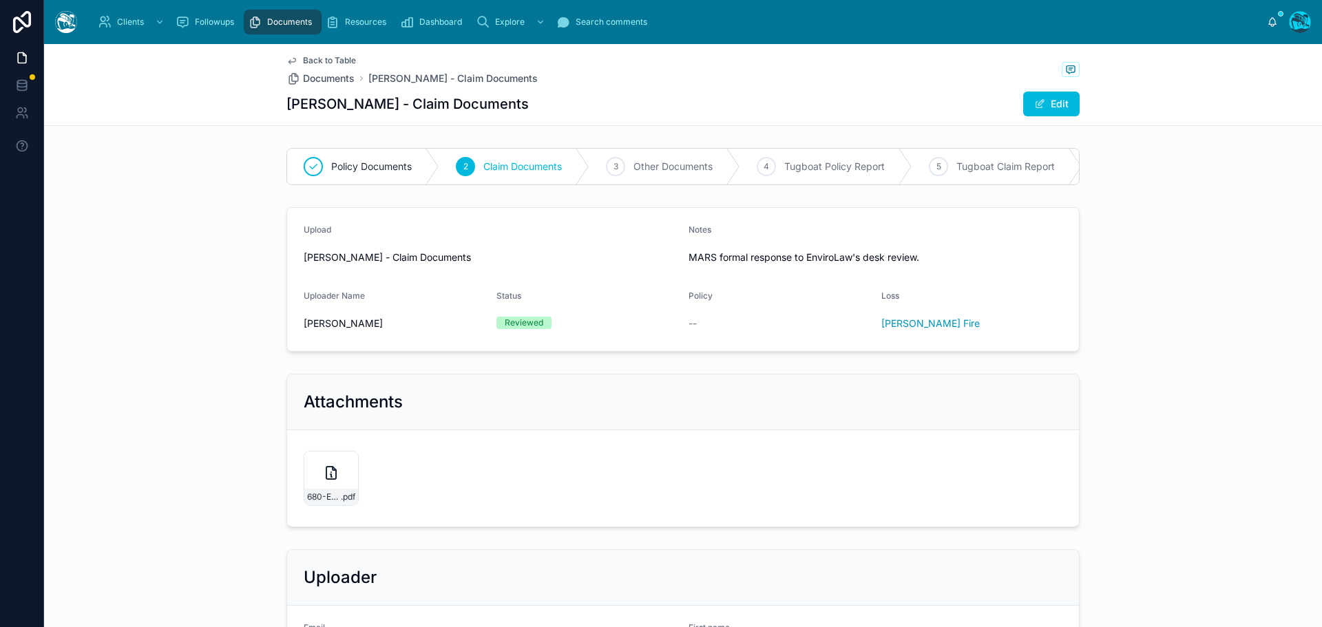
click at [309, 58] on span "Back to Table" at bounding box center [329, 60] width 53 height 11
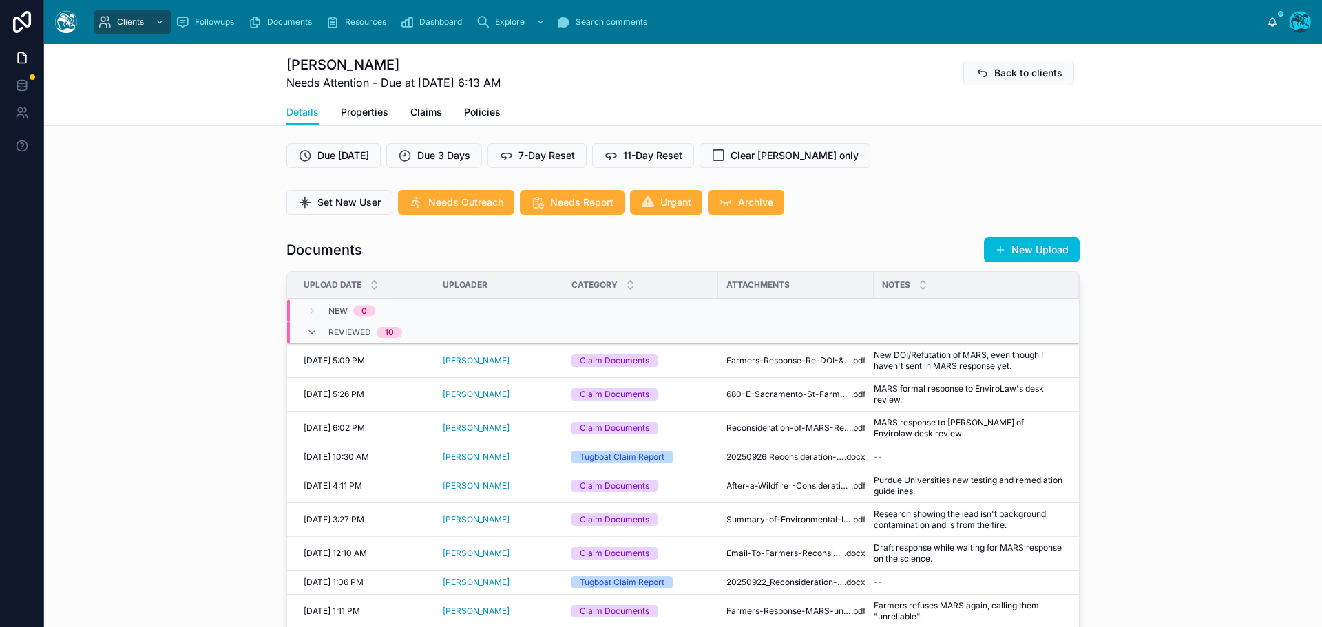
scroll to position [413, 0]
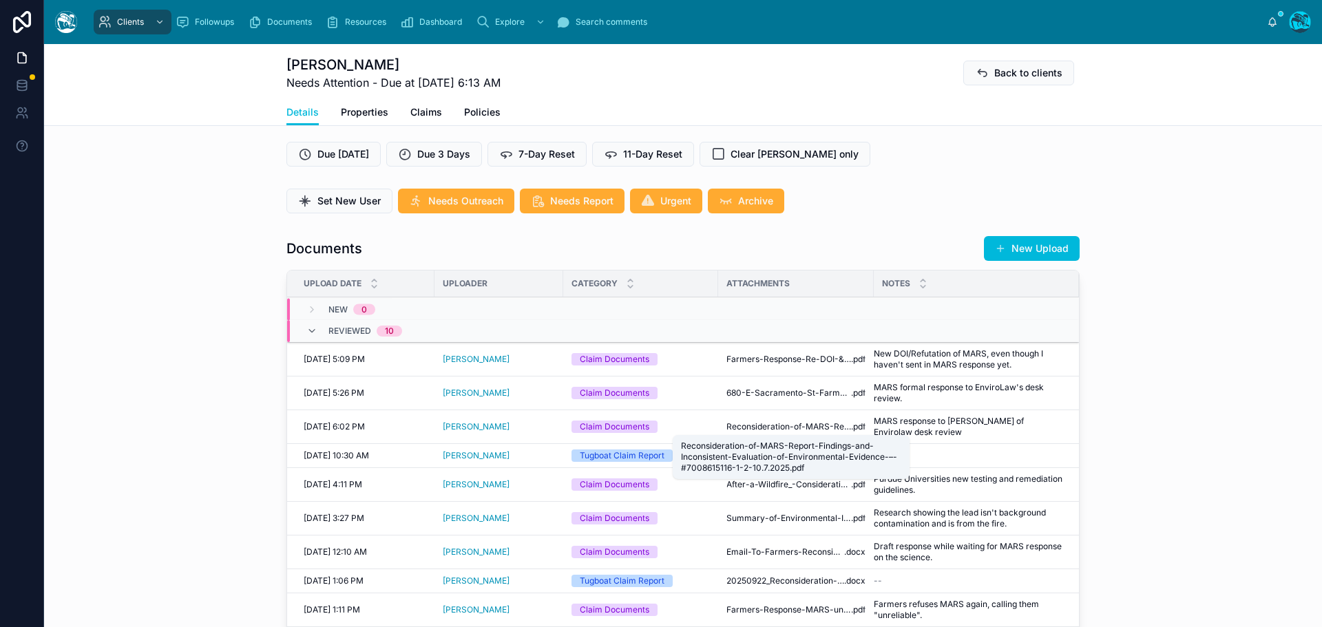
click at [784, 427] on span "Reconsideration-of-MARS-Report-Findings-and-Inconsistent-Evaluation-of-Environm…" at bounding box center [788, 426] width 125 height 11
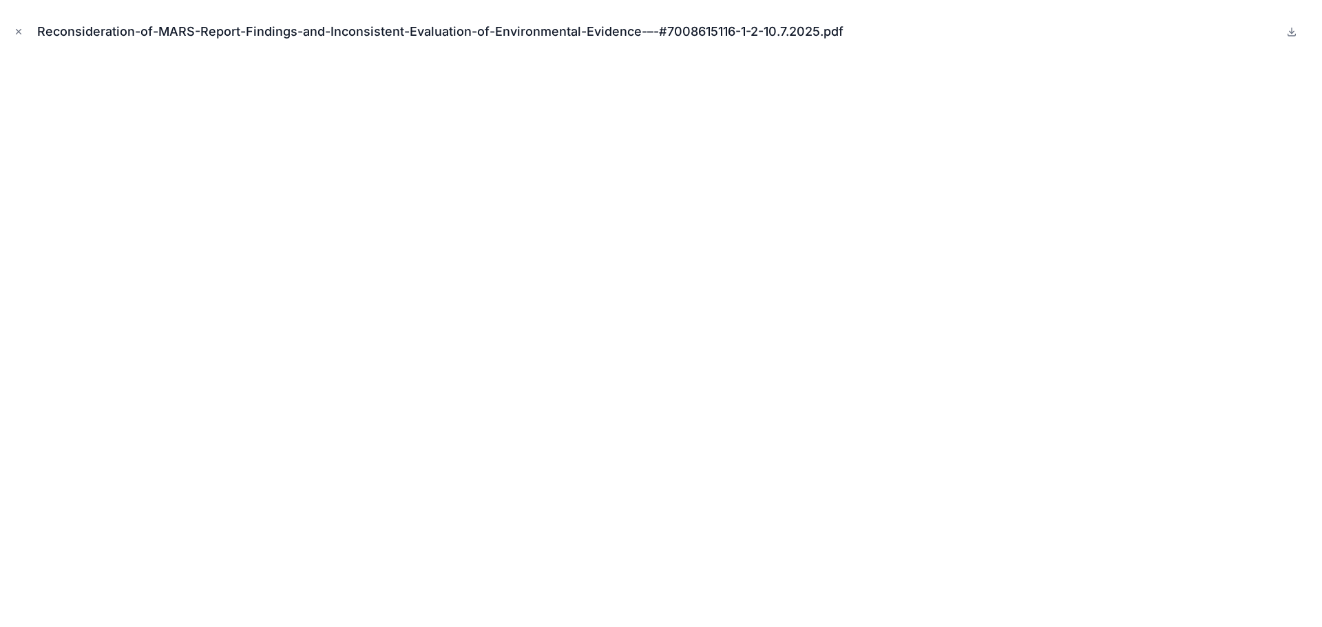
drag, startPoint x: 20, startPoint y: 27, endPoint x: 399, endPoint y: 222, distance: 426.1
click at [20, 27] on icon "Close modal" at bounding box center [19, 32] width 10 height 10
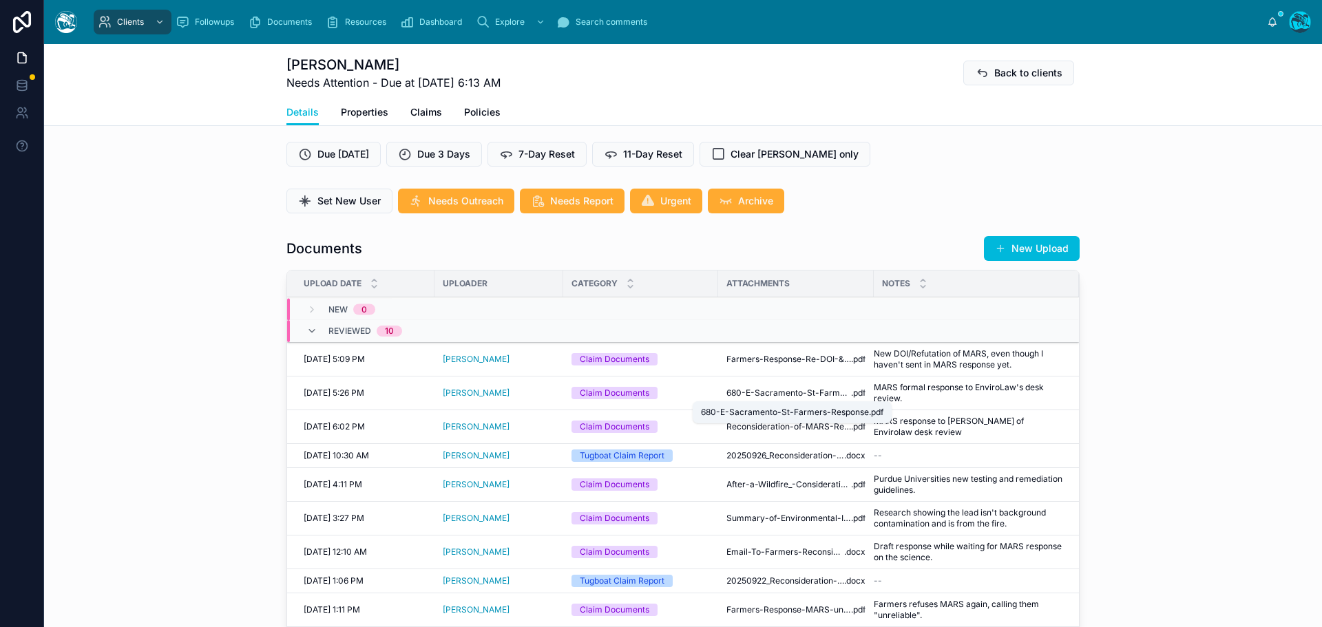
click at [771, 392] on span "680-E-Sacramento-St-Farmers-Response" at bounding box center [788, 393] width 125 height 11
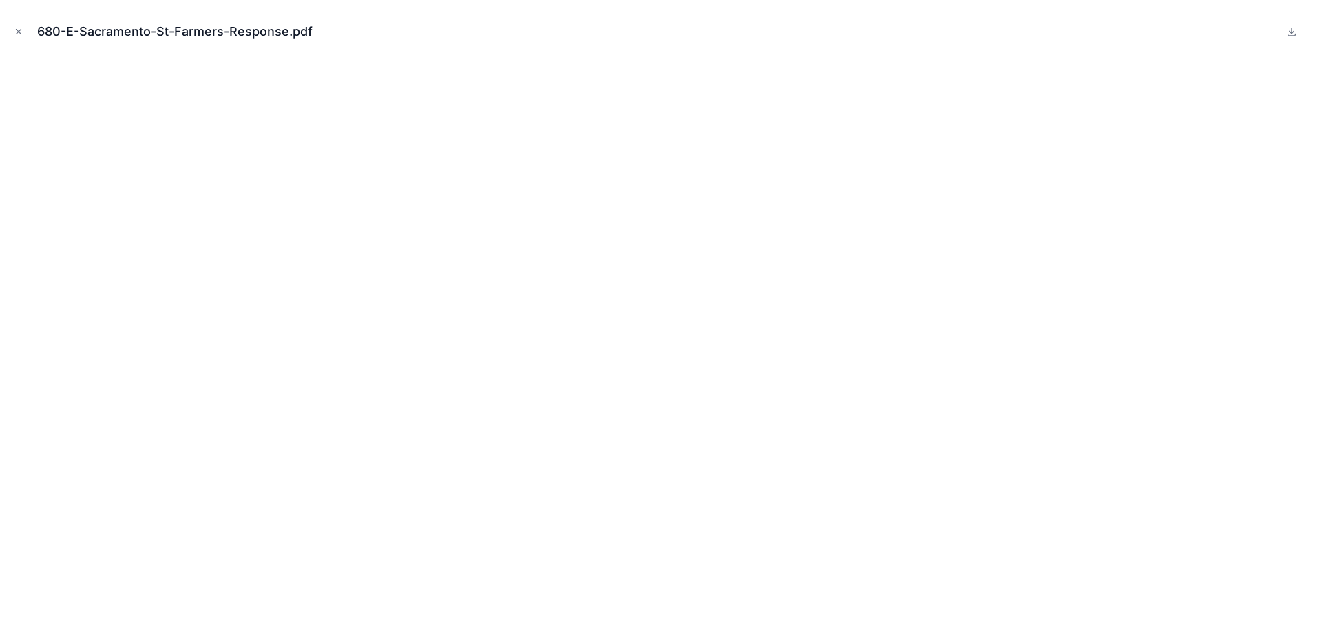
click at [1292, 34] on icon at bounding box center [1291, 31] width 11 height 11
click at [18, 30] on icon "Close modal" at bounding box center [19, 32] width 10 height 10
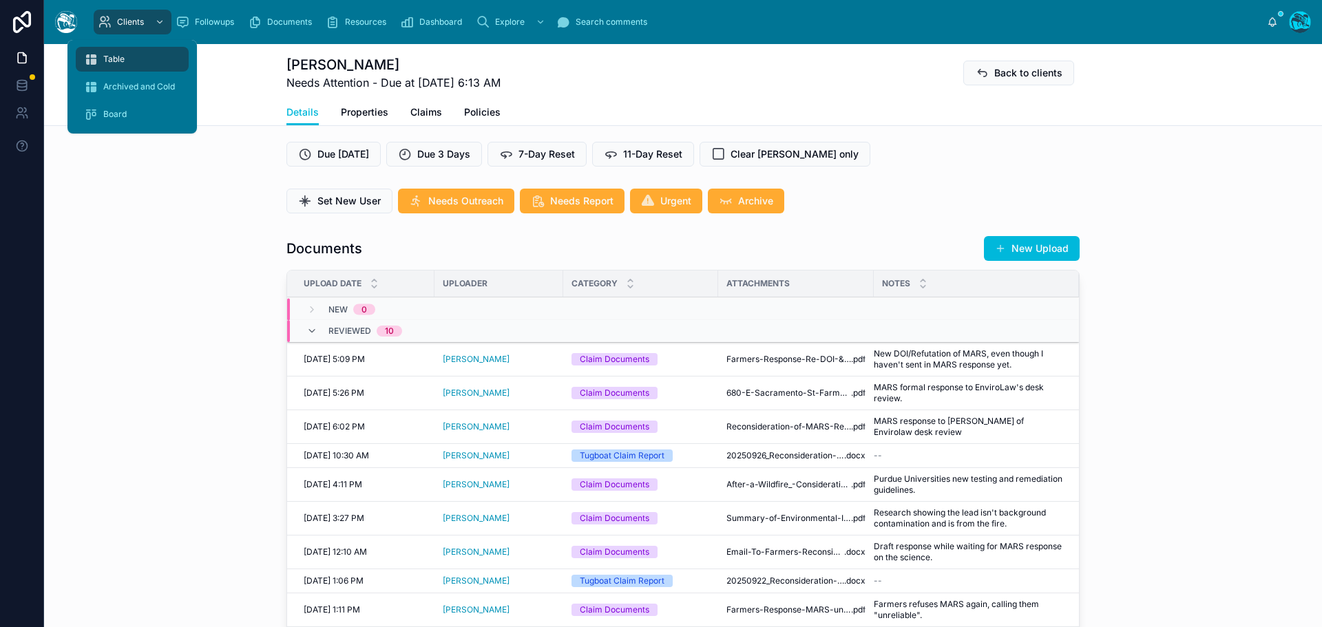
click at [125, 60] on div "Table" at bounding box center [132, 59] width 96 height 22
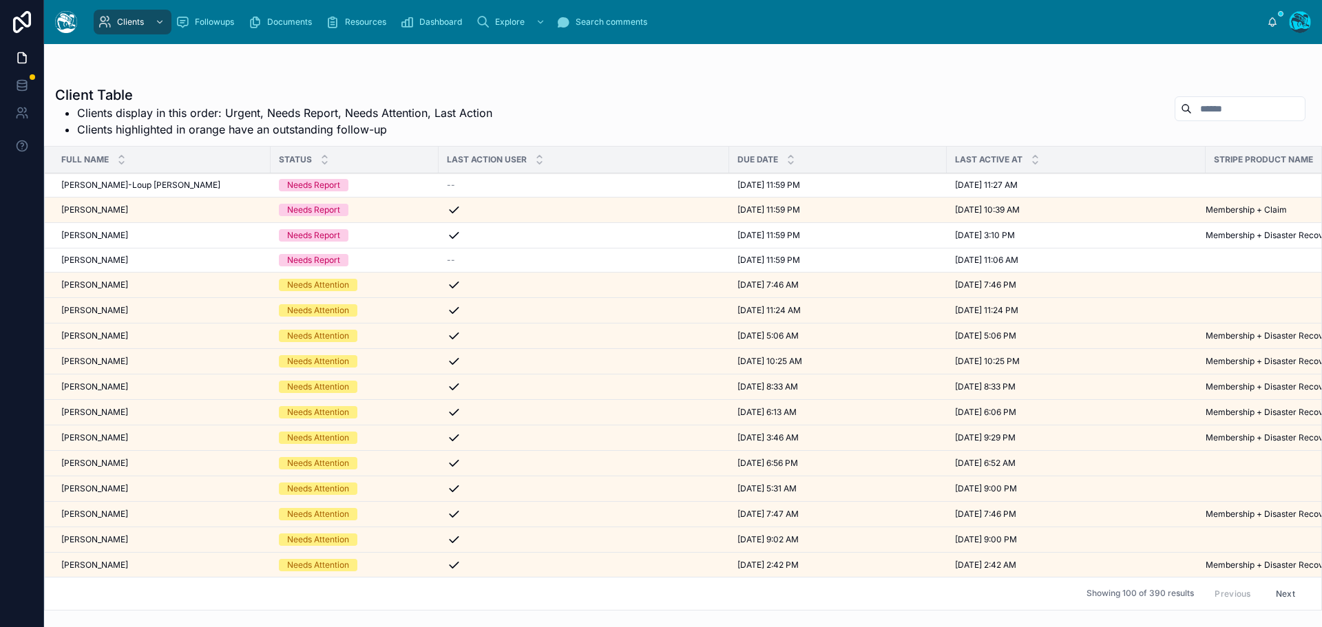
click at [324, 154] on icon at bounding box center [324, 156] width 9 height 9
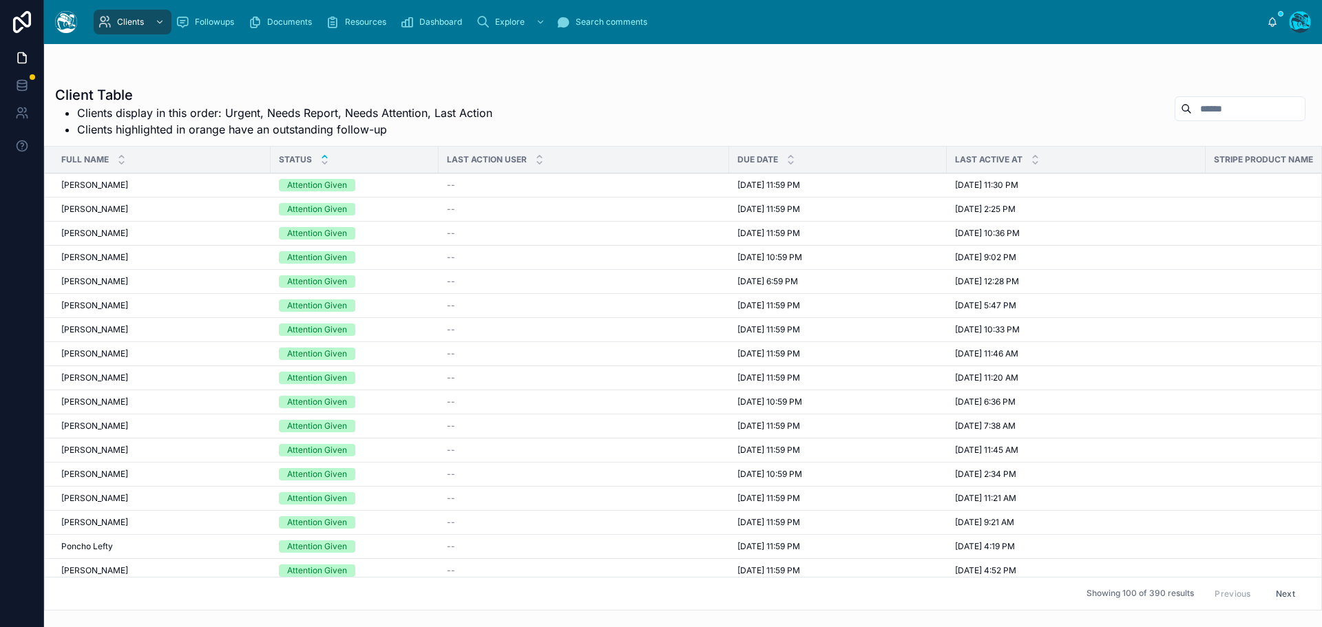
click at [324, 162] on icon at bounding box center [324, 162] width 9 height 9
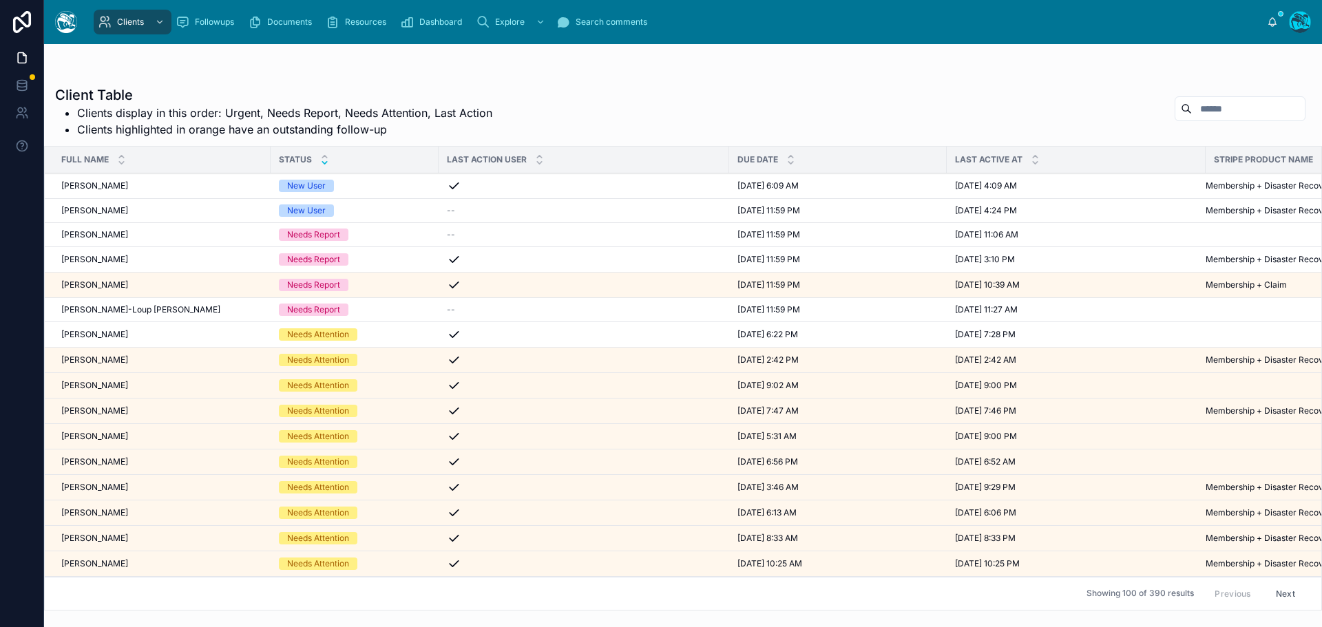
click at [154, 209] on div "Cynthia Bryant Cynthia Bryant" at bounding box center [161, 210] width 201 height 11
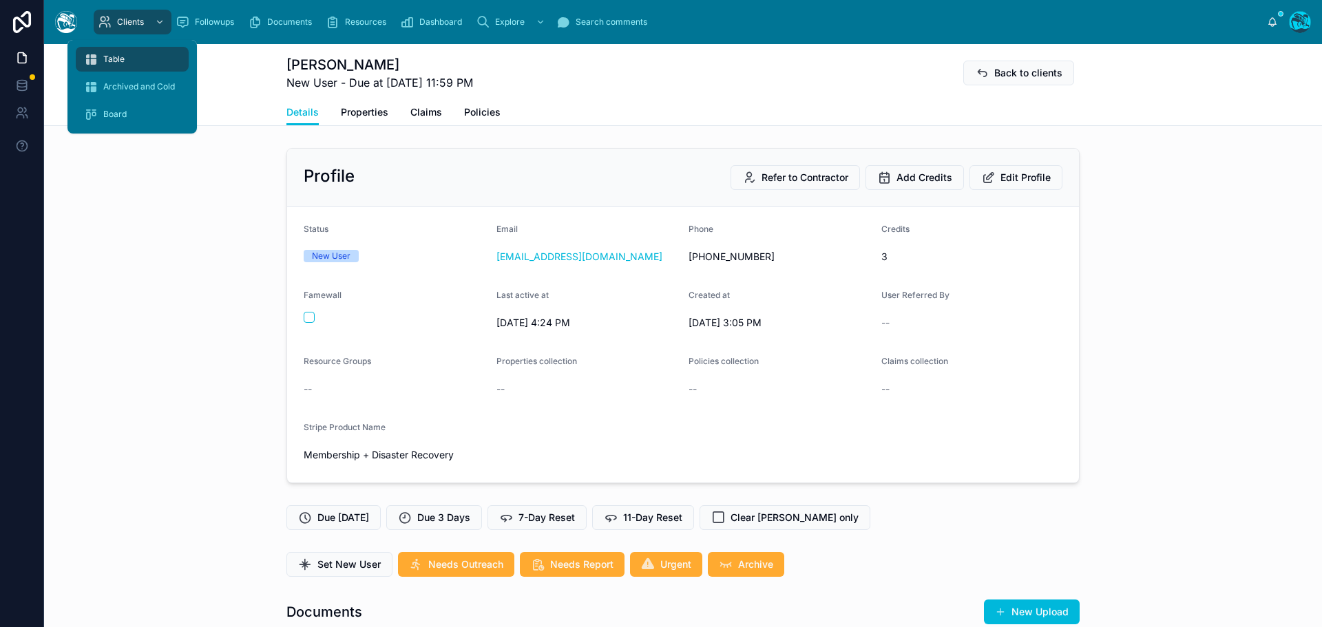
click at [112, 59] on span "Table" at bounding box center [113, 59] width 21 height 11
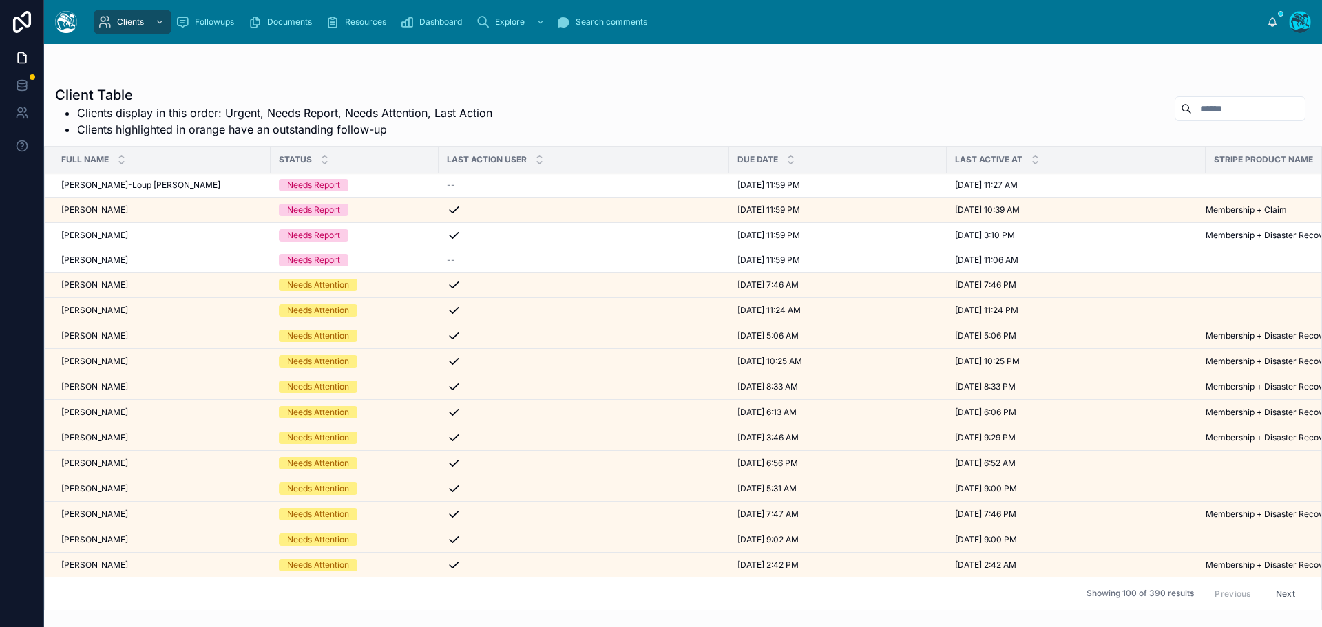
click at [322, 164] on icon at bounding box center [324, 162] width 9 height 9
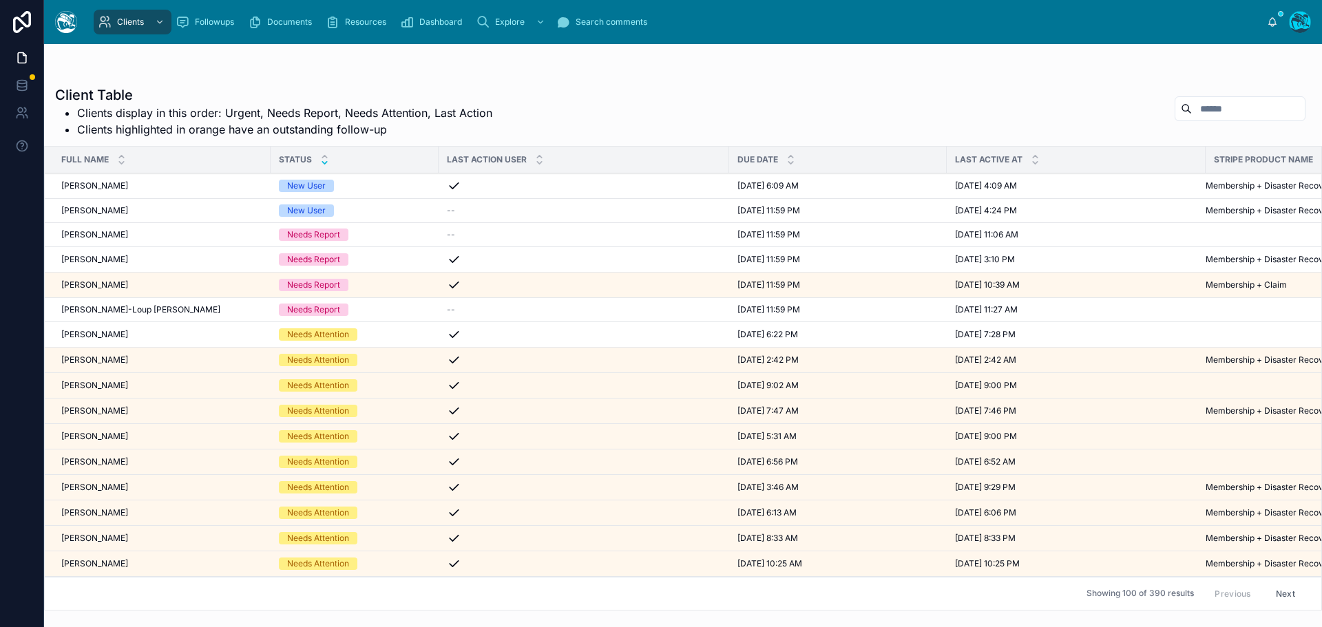
click at [359, 208] on div "New User" at bounding box center [354, 210] width 151 height 12
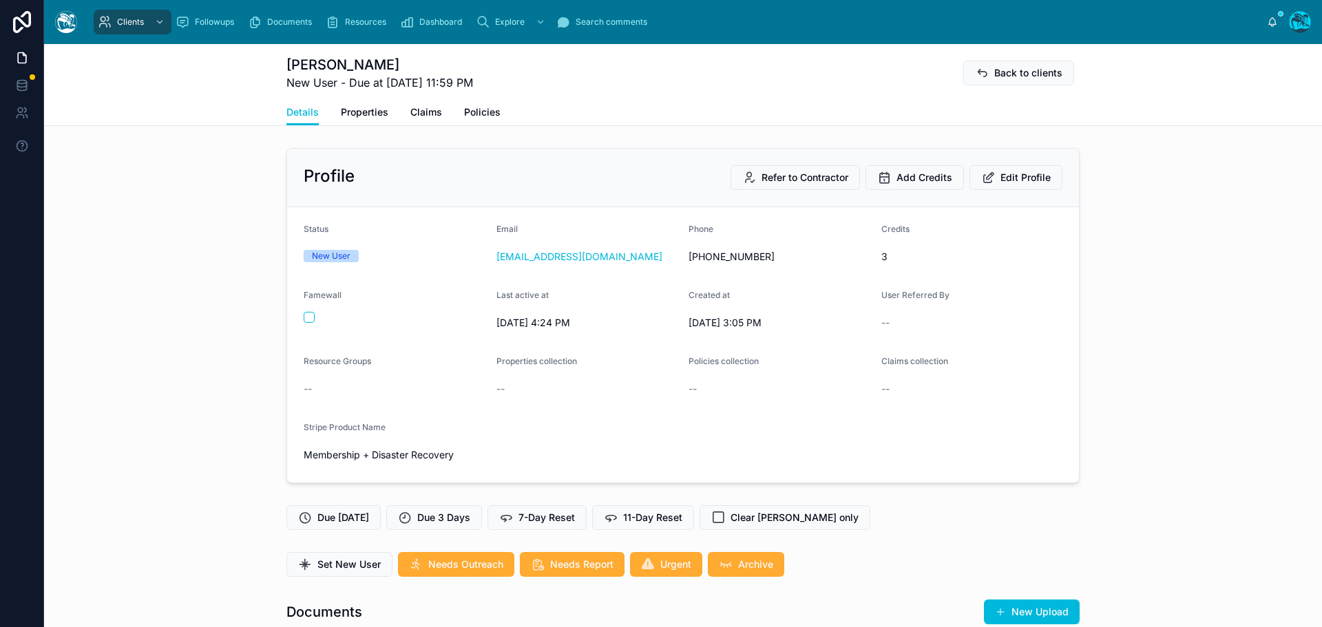
click at [1053, 70] on span "Back to clients" at bounding box center [1028, 73] width 68 height 14
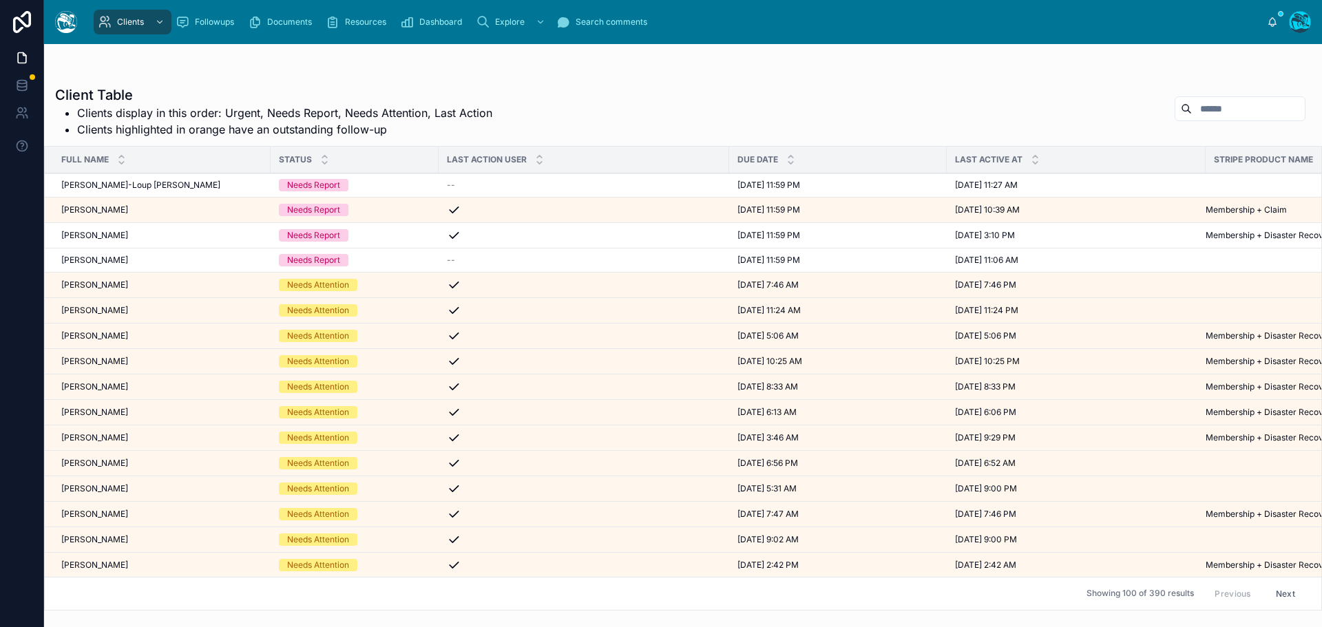
click at [325, 162] on icon at bounding box center [324, 162] width 9 height 9
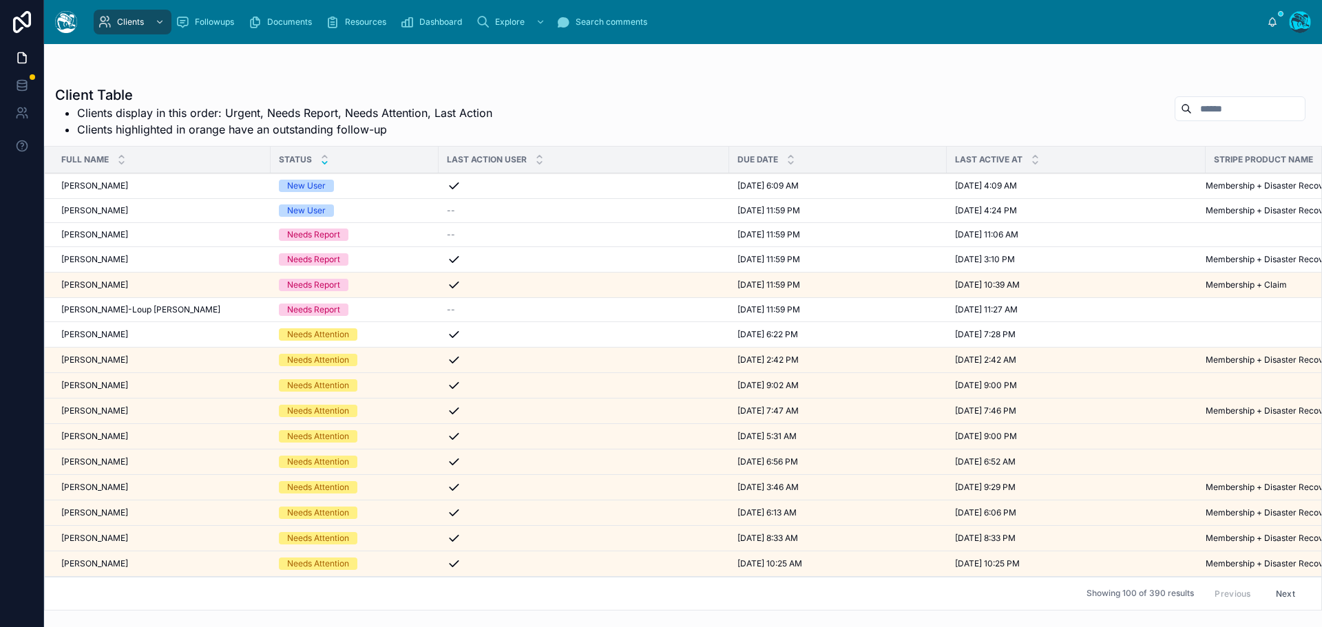
click at [182, 186] on div "Alexandria McAllister Alexandria McAllister" at bounding box center [161, 185] width 201 height 11
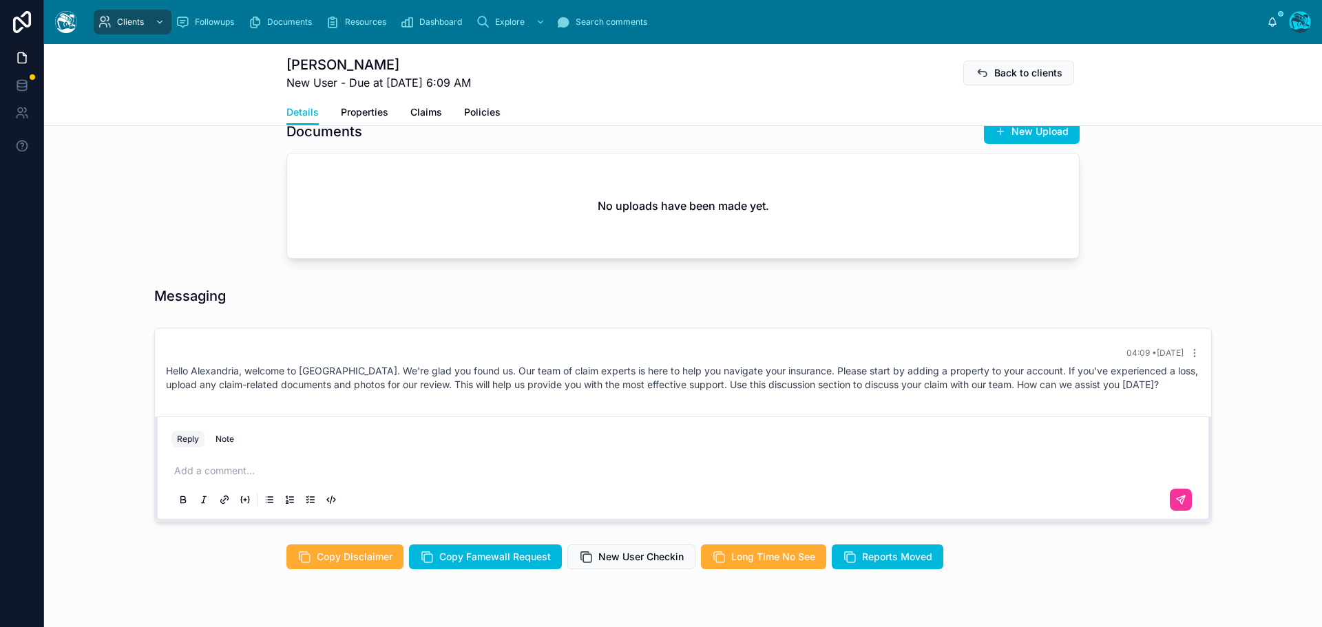
scroll to position [482, 0]
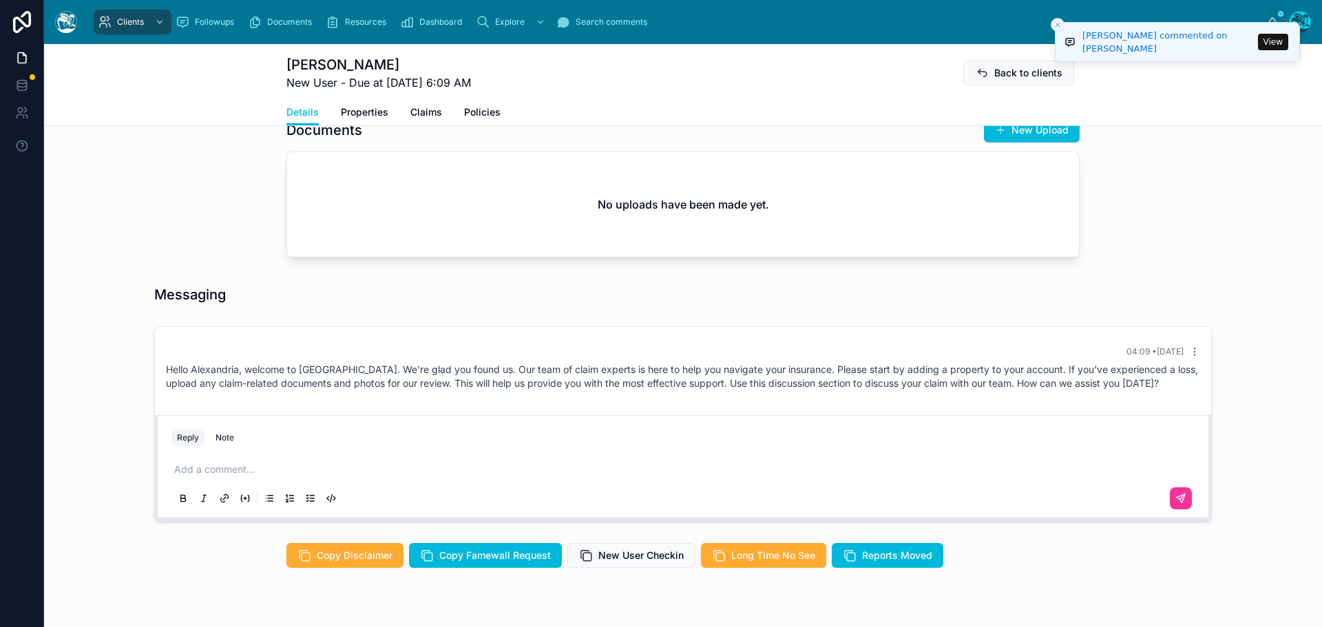
click at [1266, 40] on button "View" at bounding box center [1273, 42] width 30 height 17
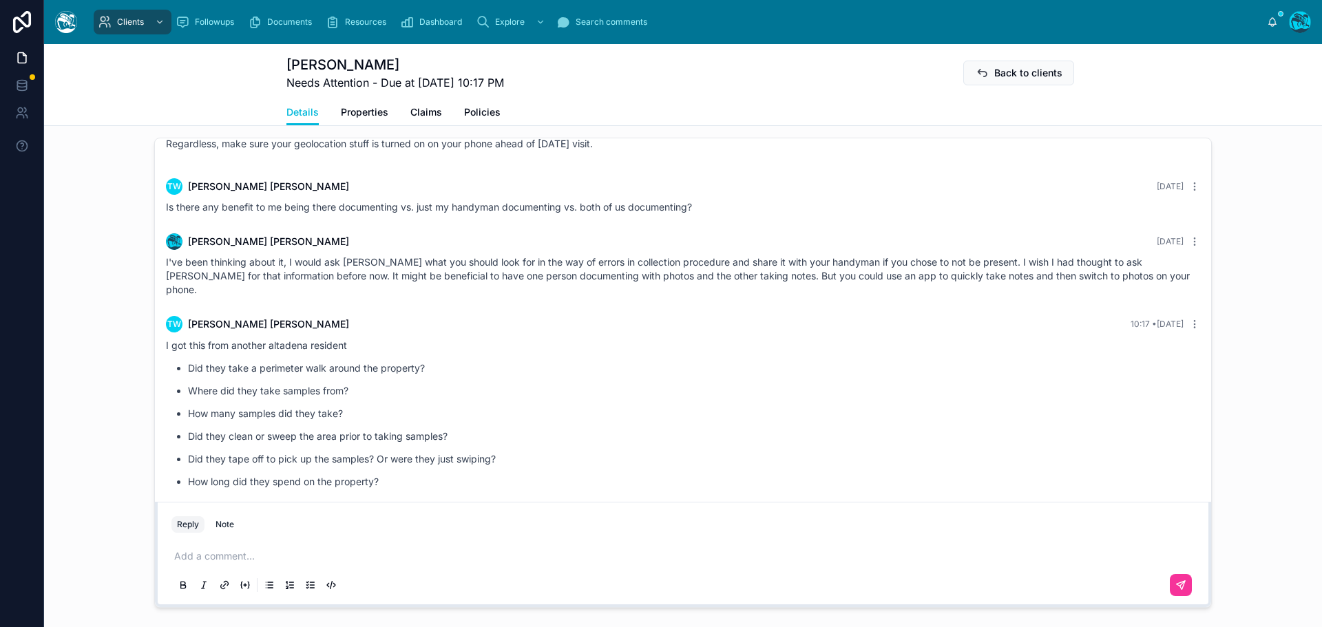
scroll to position [1101, 0]
click at [221, 550] on p at bounding box center [685, 554] width 1023 height 14
click at [1178, 583] on icon at bounding box center [1180, 582] width 8 height 8
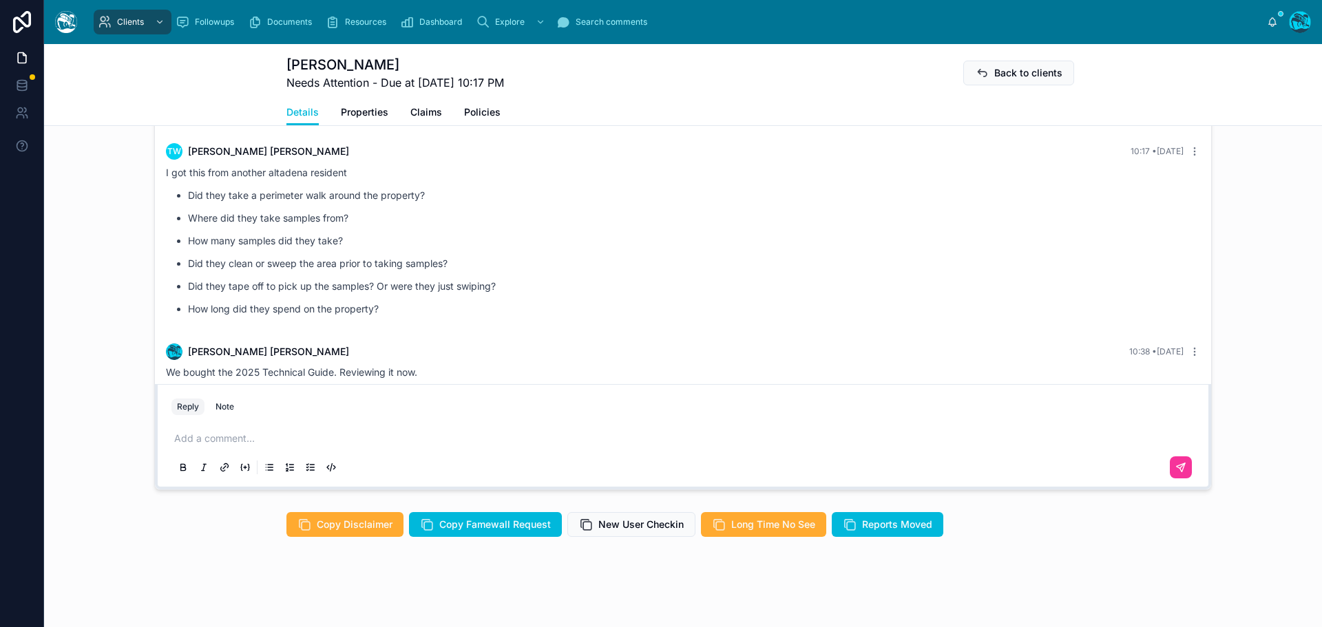
scroll to position [1220, 0]
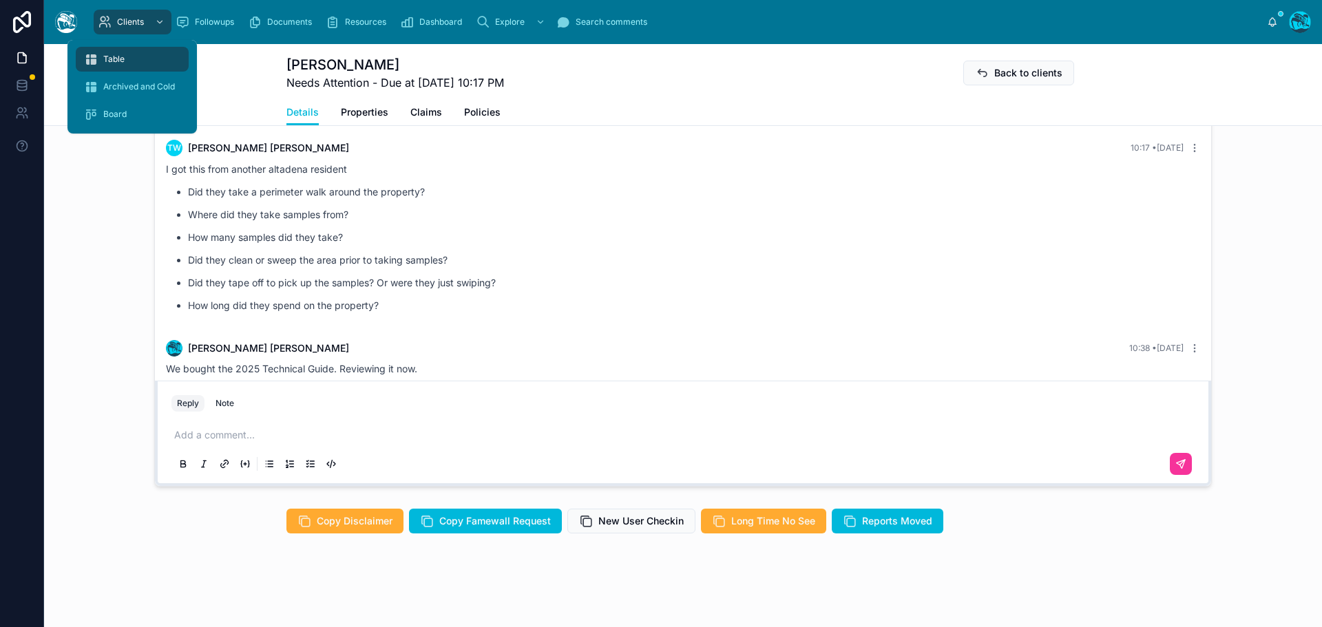
click at [125, 20] on span "Clients" at bounding box center [130, 22] width 27 height 11
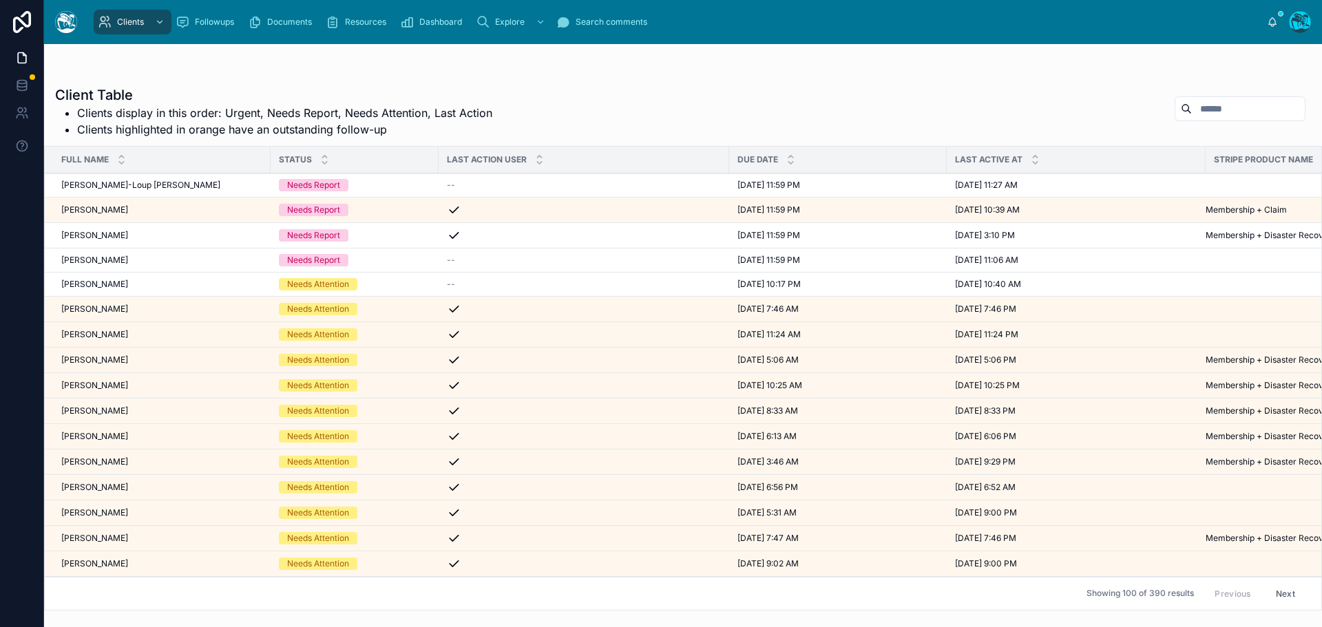
click at [1191, 107] on input "text" at bounding box center [1247, 108] width 113 height 19
type input "*****"
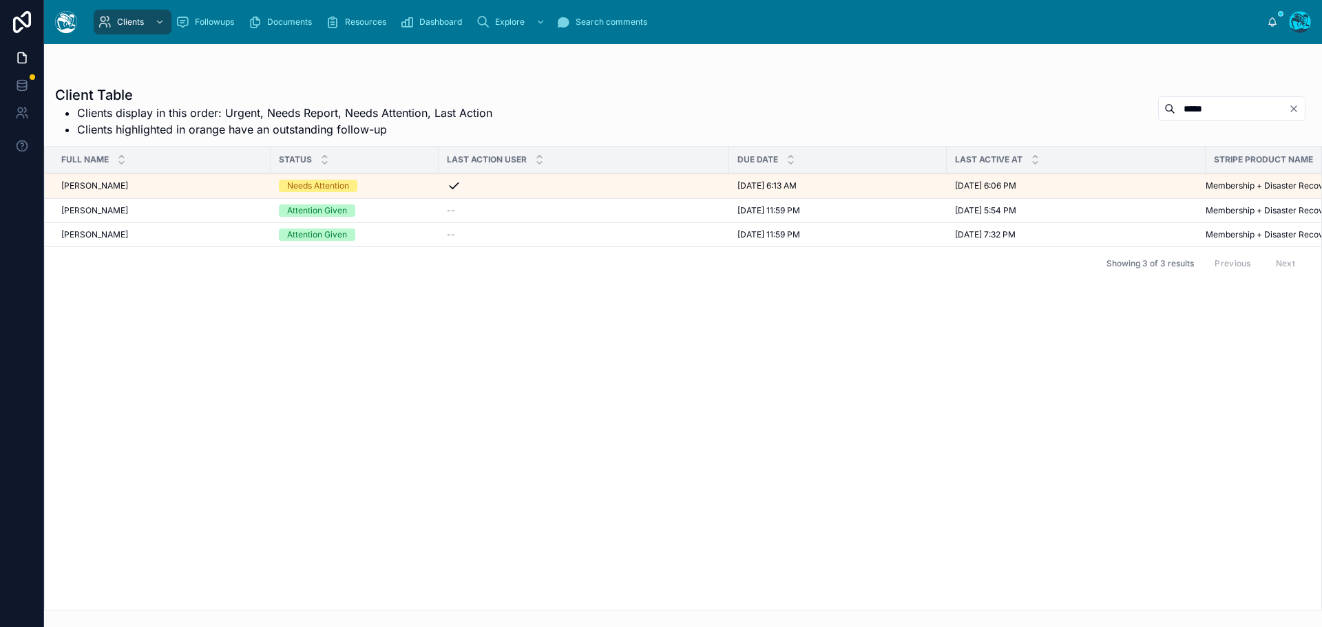
click at [167, 189] on div "Karen Girard Karen Girard" at bounding box center [161, 185] width 201 height 11
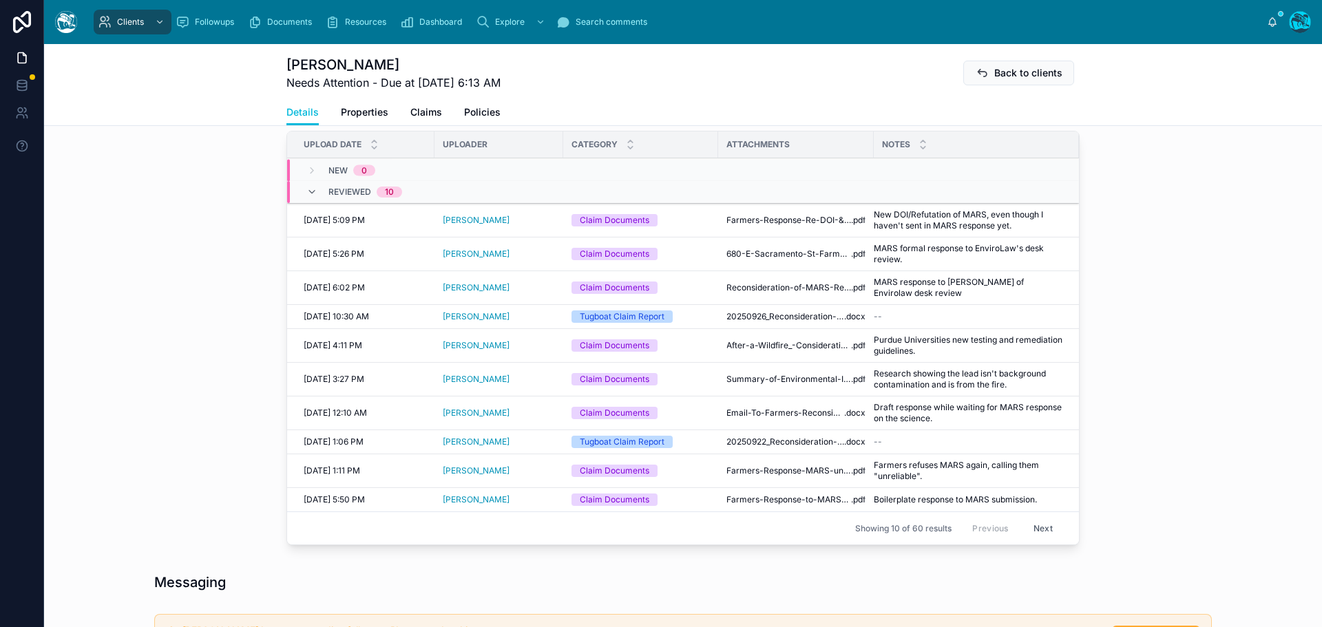
scroll to position [551, 0]
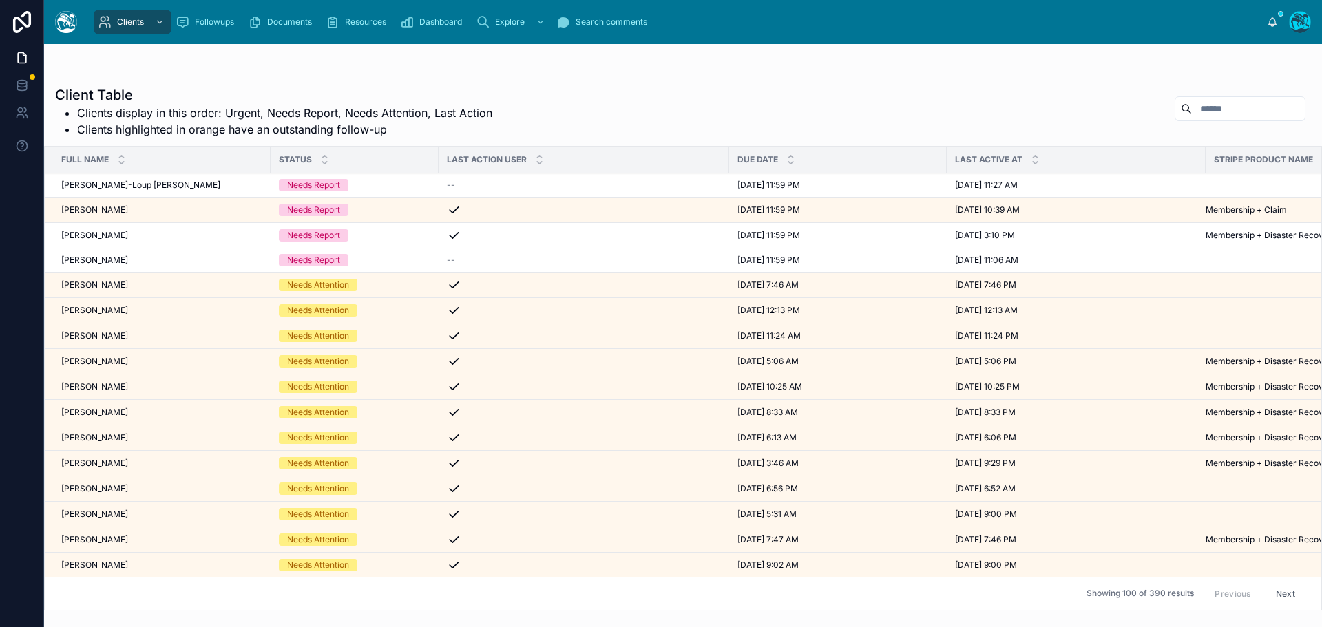
click at [398, 257] on div "Needs Report" at bounding box center [354, 260] width 151 height 12
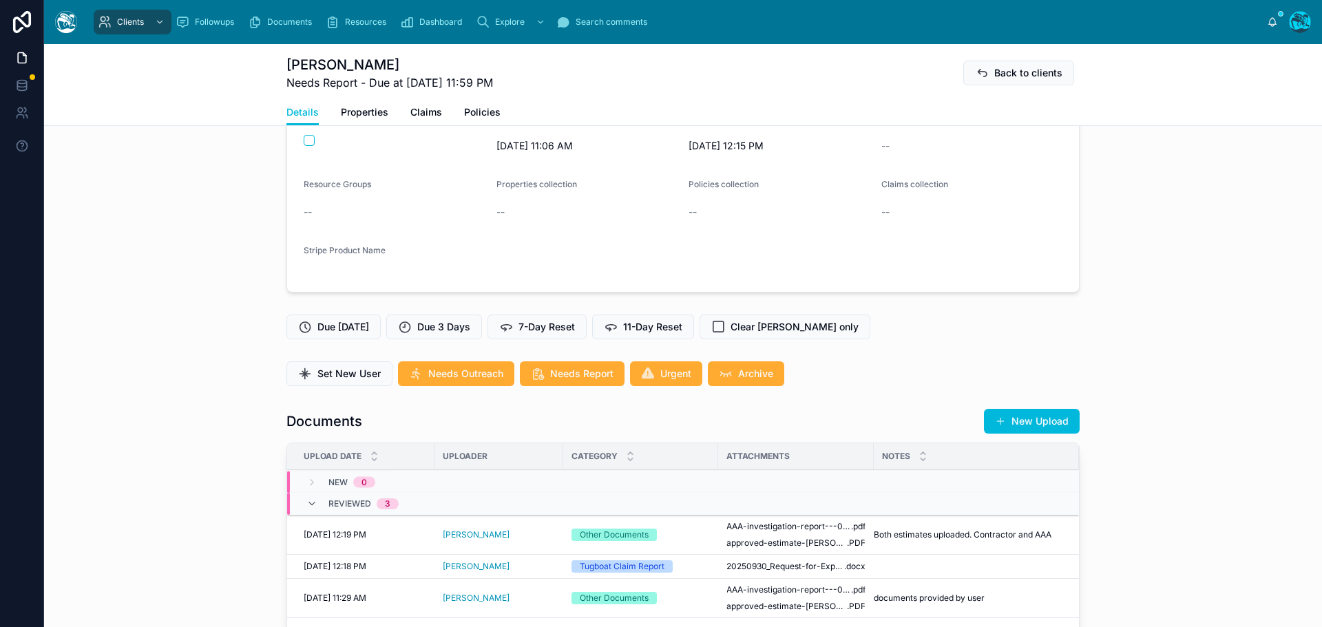
scroll to position [275, 0]
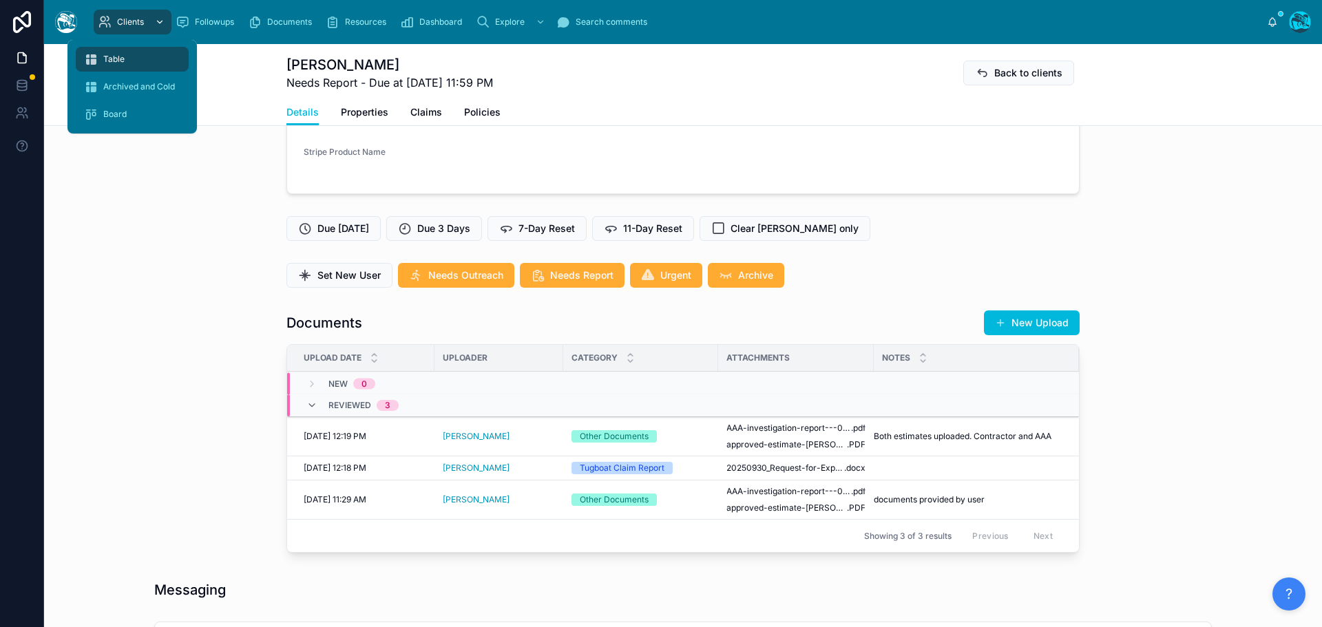
click at [122, 24] on span "Clients" at bounding box center [130, 22] width 27 height 11
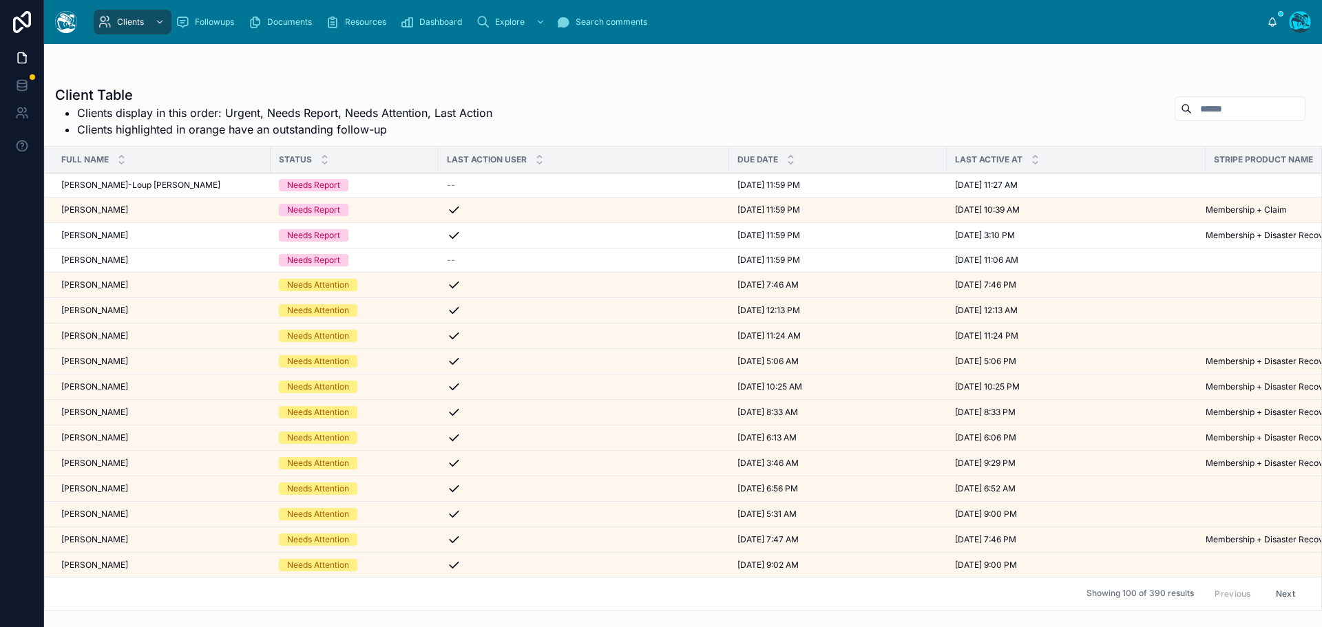
click at [1215, 109] on input "text" at bounding box center [1247, 108] width 113 height 19
type input "****"
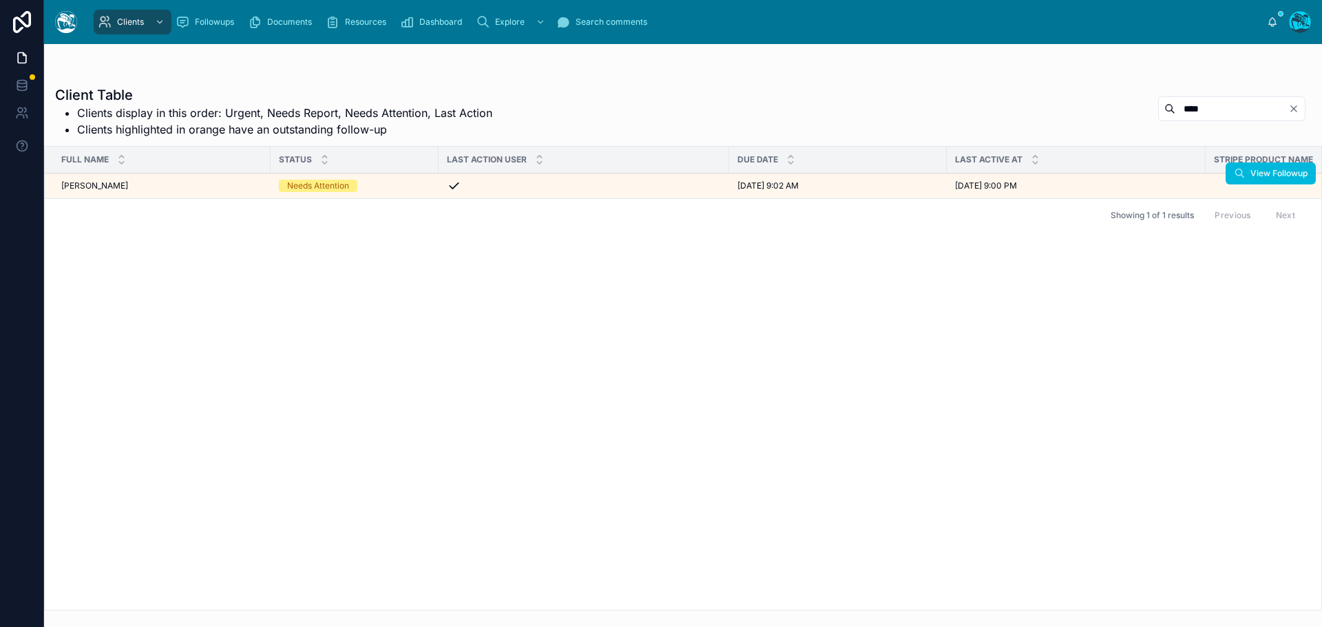
click at [384, 184] on div "Needs Attention" at bounding box center [354, 186] width 151 height 12
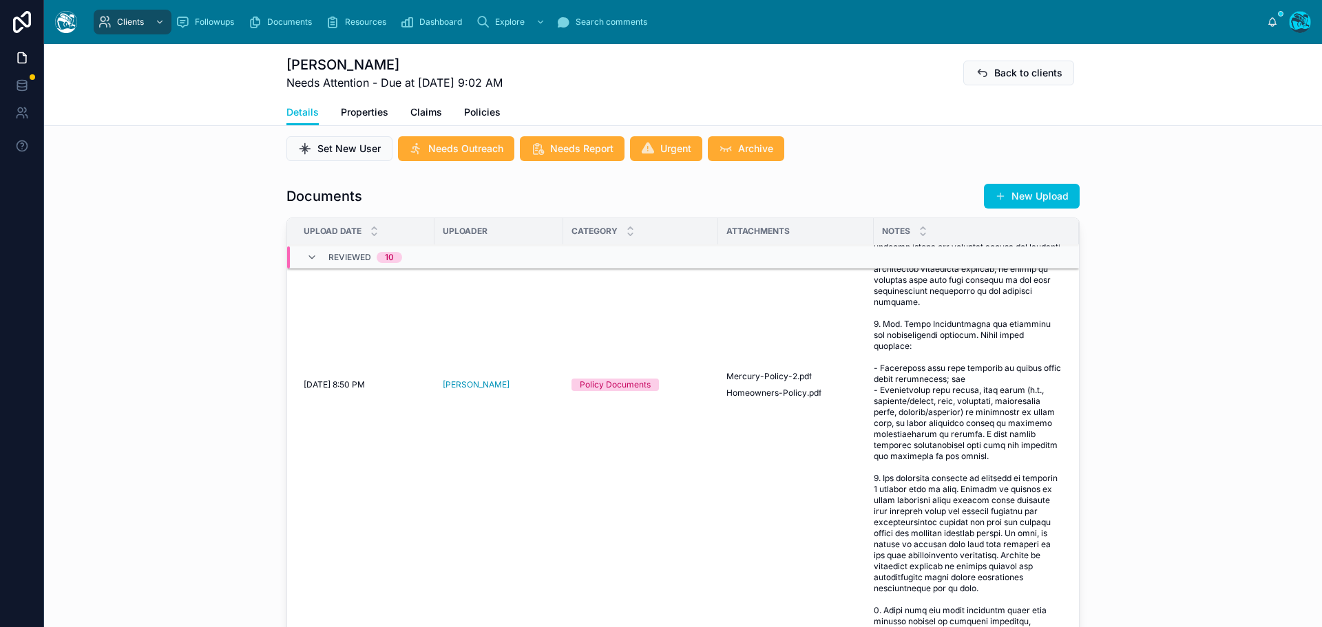
scroll to position [482, 0]
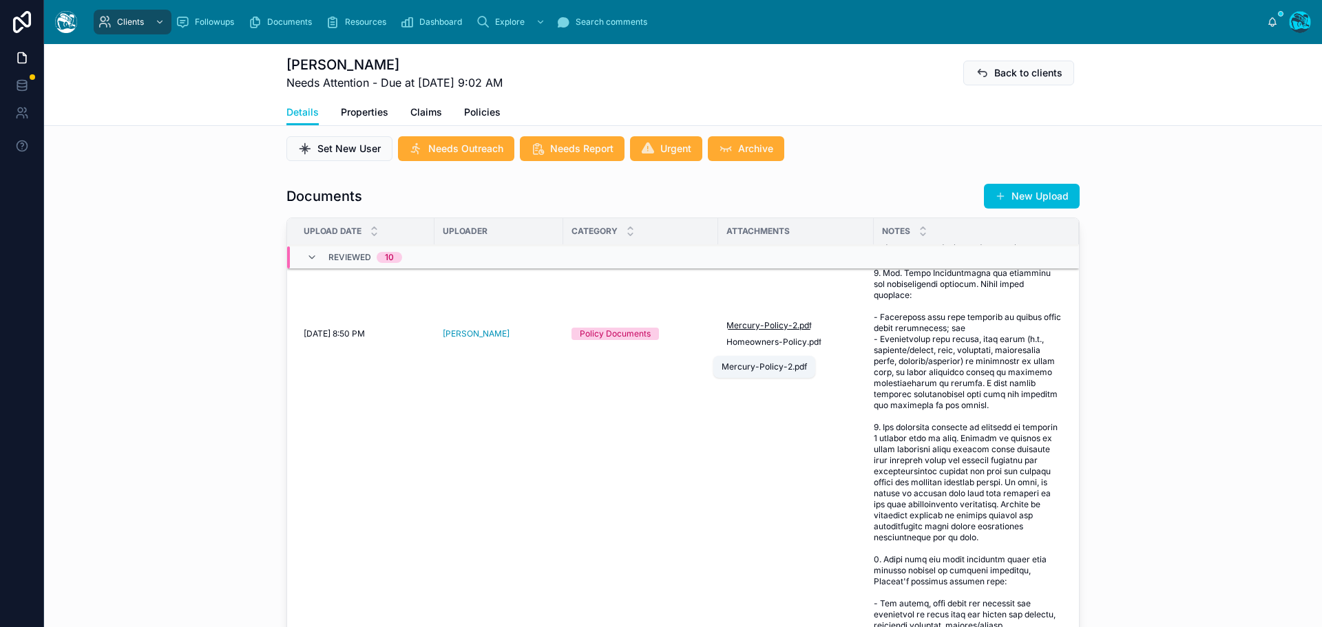
click at [776, 331] on span "Mercury-Policy-2" at bounding box center [761, 325] width 71 height 11
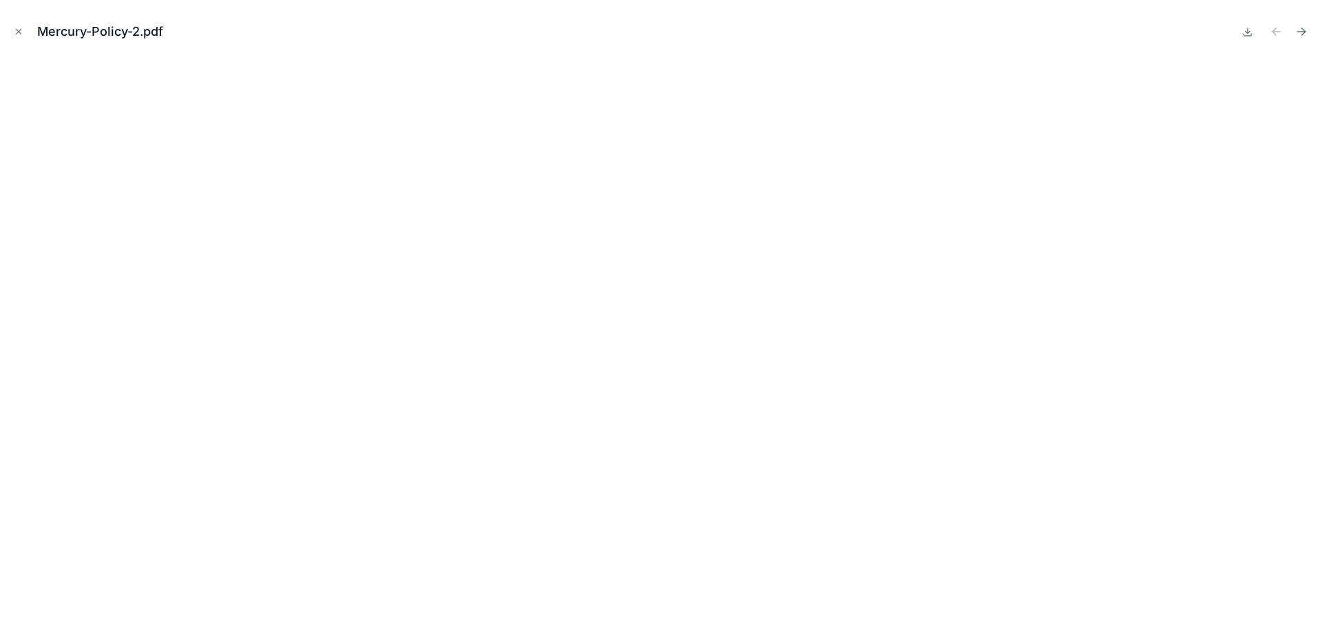
drag, startPoint x: 17, startPoint y: 31, endPoint x: 343, endPoint y: 43, distance: 327.2
click at [17, 31] on icon "Close modal" at bounding box center [19, 32] width 10 height 10
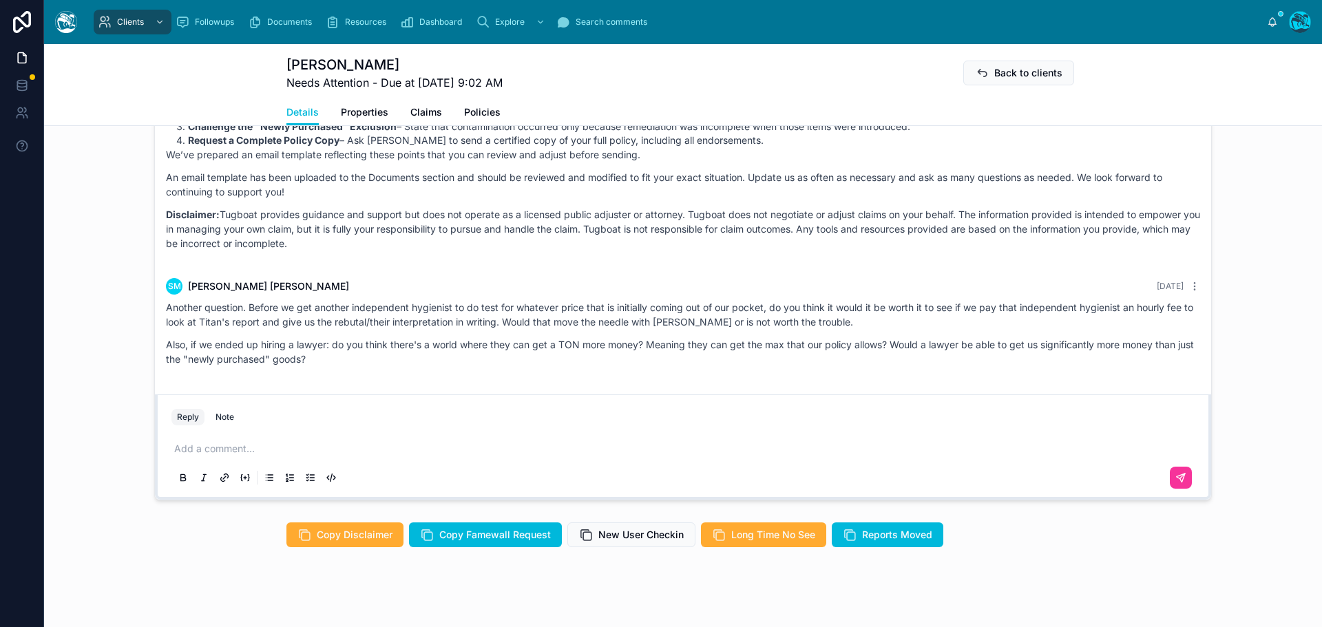
scroll to position [1222, 0]
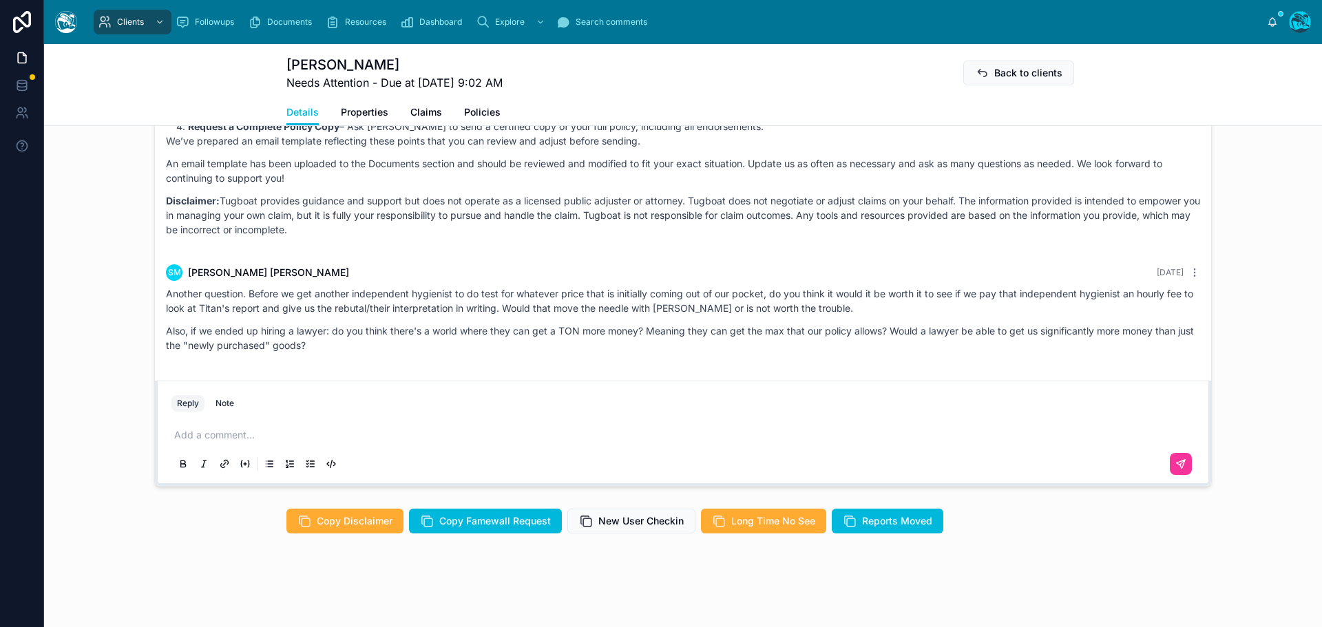
click at [203, 439] on p at bounding box center [685, 435] width 1023 height 14
